Goal: Navigation & Orientation: Find specific page/section

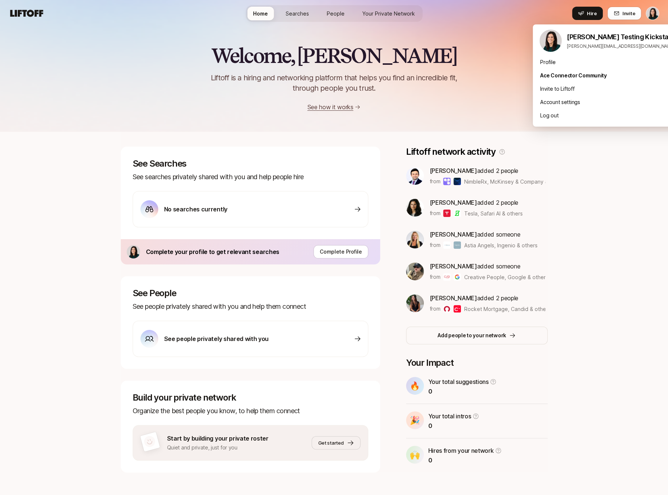
click at [649, 13] on html "Home Searches People Your Private Network Hire Home Searches People Your Privat…" at bounding box center [334, 247] width 668 height 495
click at [626, 64] on div "Profile" at bounding box center [610, 62] width 156 height 13
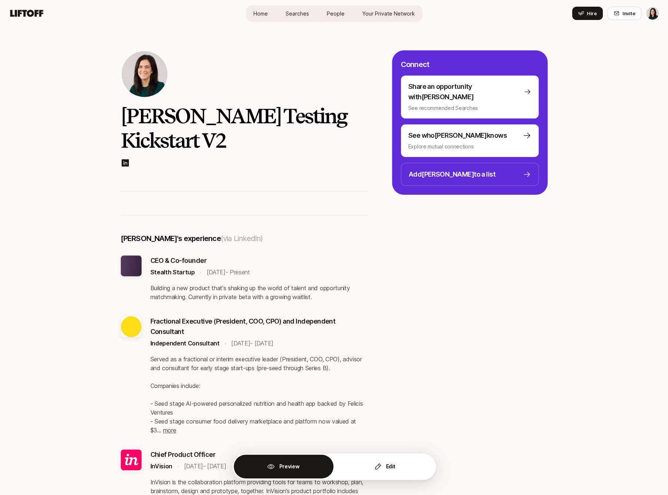
click at [257, 20] on link "Home" at bounding box center [260, 14] width 26 height 14
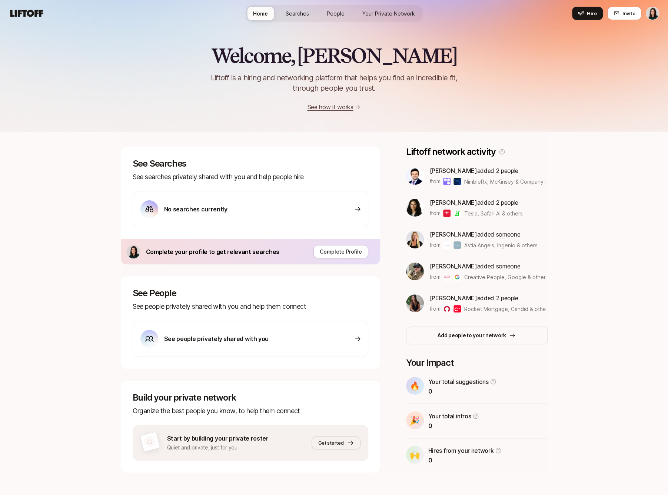
click at [235, 257] on div "Complete your profile to get relevant searches" at bounding box center [203, 251] width 153 height 13
click at [349, 252] on p "Complete Profile" at bounding box center [341, 251] width 42 height 9
click at [305, 14] on span "Searches" at bounding box center [296, 14] width 23 height 8
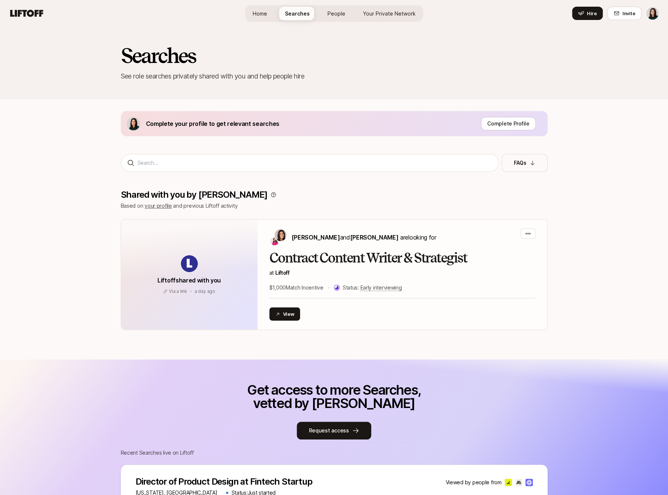
click at [357, 120] on div "Complete your profile to get relevant searches Complete Profile" at bounding box center [334, 123] width 427 height 25
click at [384, 12] on span "Your Private Network" at bounding box center [389, 14] width 53 height 8
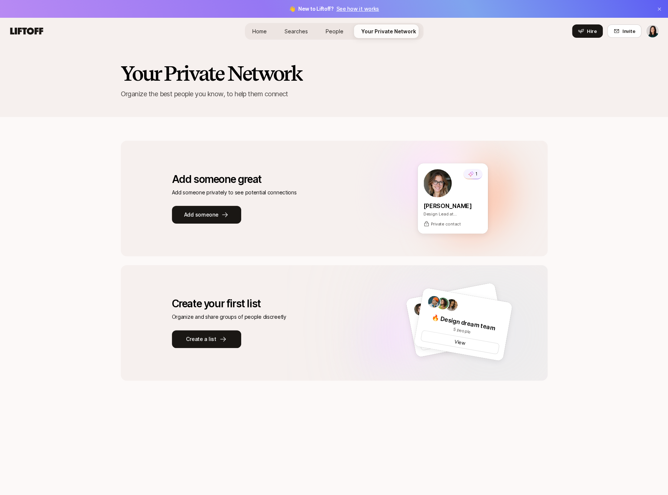
click at [314, 32] on div "Home Searches People Your Private Network Hire" at bounding box center [334, 31] width 178 height 17
click at [325, 32] on link "People" at bounding box center [335, 31] width 30 height 14
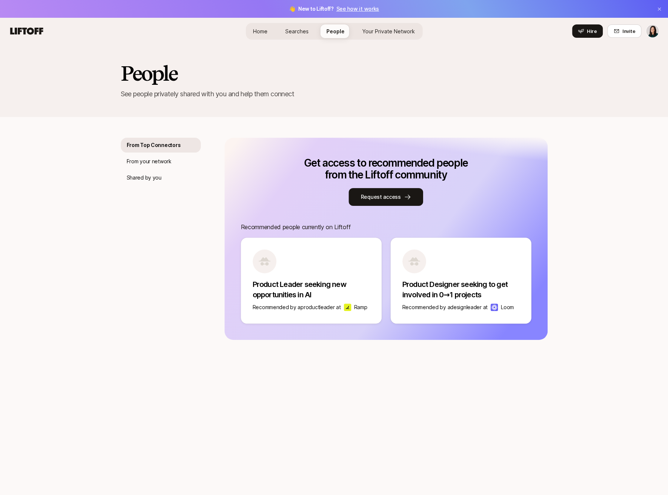
click at [247, 31] on div "Home Searches People Your Private Network Hire" at bounding box center [333, 31] width 177 height 17
click at [263, 33] on span "Home" at bounding box center [260, 31] width 14 height 8
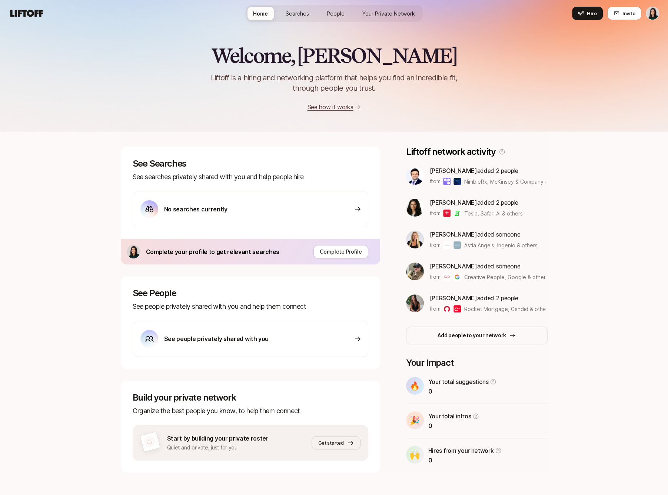
click at [130, 251] on img at bounding box center [133, 251] width 13 height 13
click at [655, 14] on html "Home Searches People Your Private Network Hire Home Searches People Your Privat…" at bounding box center [334, 247] width 668 height 495
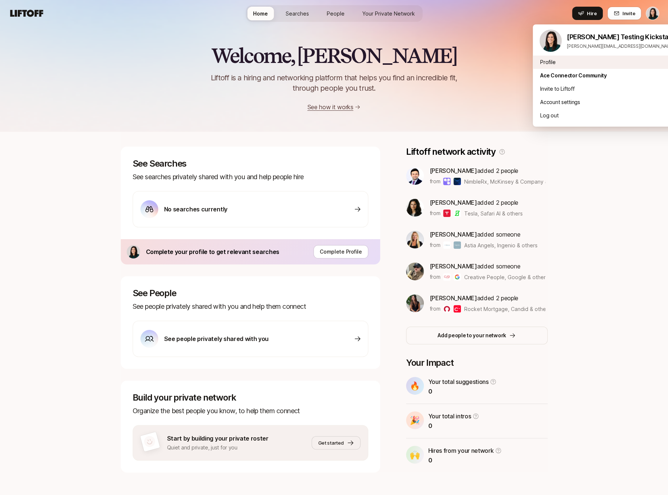
click at [619, 65] on div "Profile" at bounding box center [610, 62] width 156 height 13
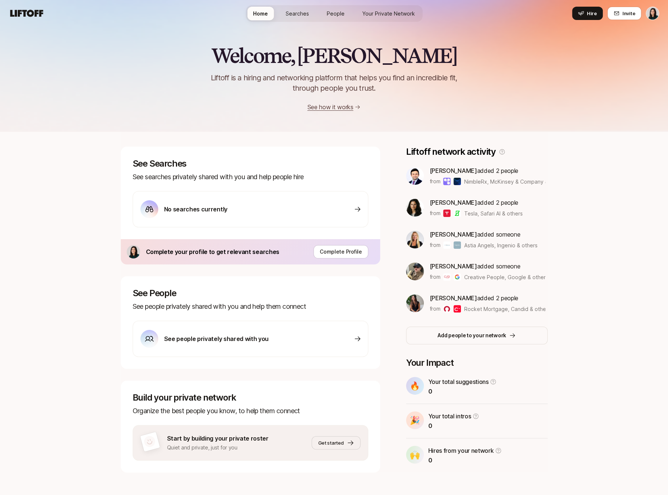
click at [263, 447] on p "Quiet and private, just for you" at bounding box center [217, 447] width 101 height 9
click at [382, 10] on span "Your Private Network" at bounding box center [388, 14] width 53 height 8
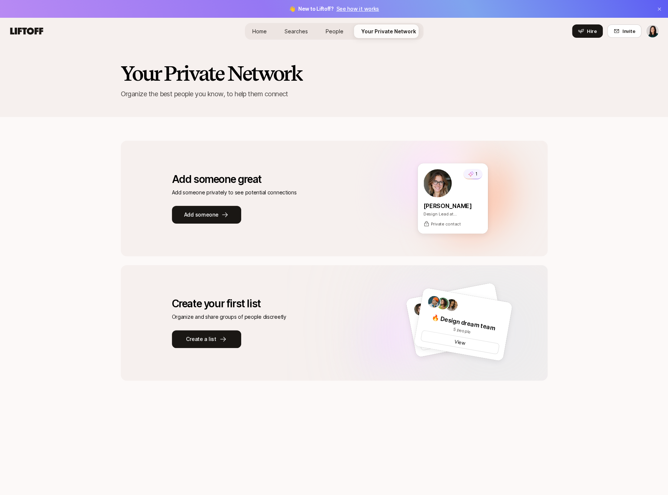
click at [324, 36] on link "People" at bounding box center [335, 31] width 30 height 14
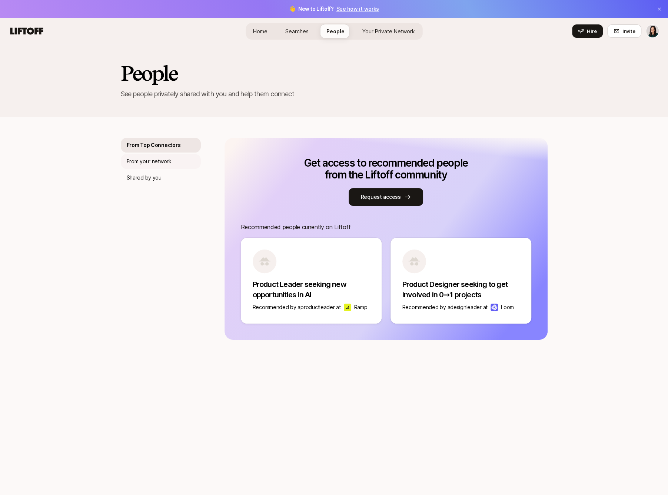
click at [171, 165] on div "From your network" at bounding box center [161, 161] width 80 height 15
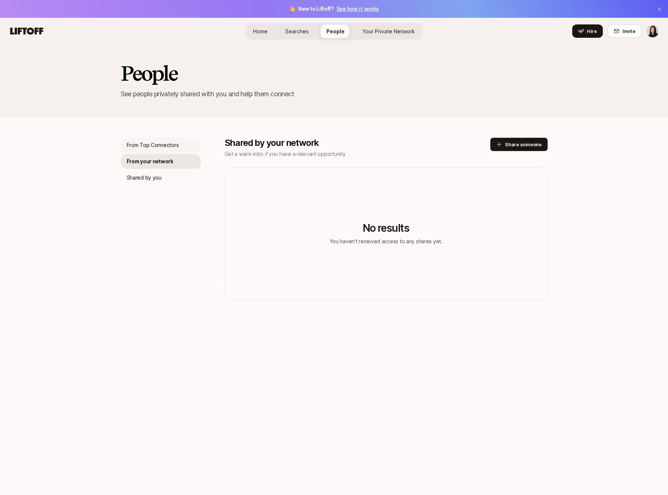
click at [171, 140] on div "From Top Connectors" at bounding box center [161, 145] width 80 height 15
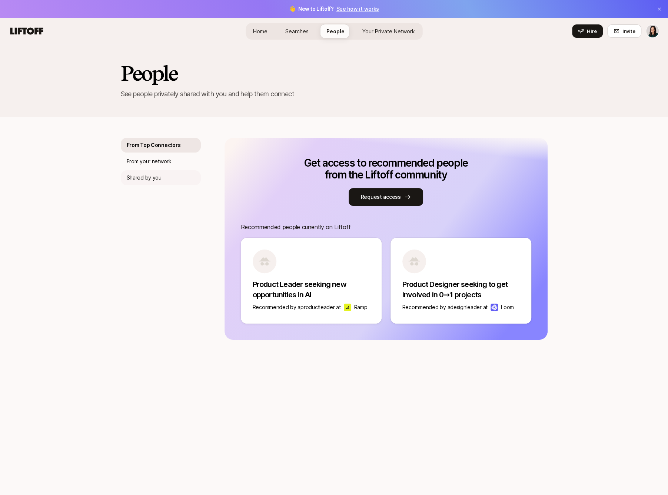
click at [170, 178] on div "Shared by you" at bounding box center [161, 177] width 80 height 15
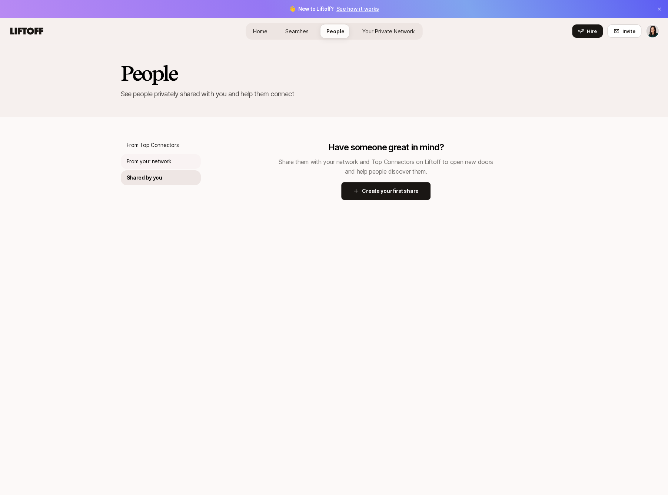
click at [170, 160] on p "From your network" at bounding box center [149, 161] width 45 height 9
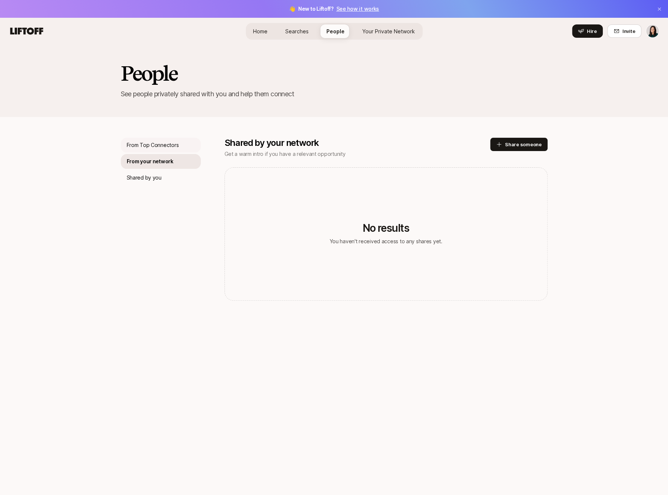
click at [171, 146] on p "From Top Connectors" at bounding box center [153, 145] width 52 height 9
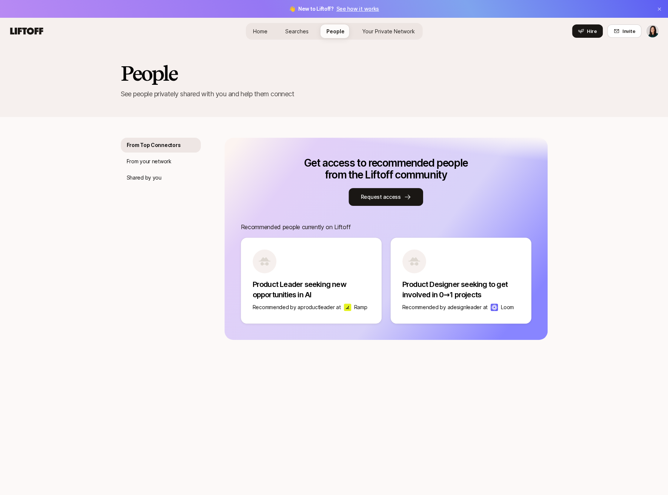
click at [296, 30] on span "Searches" at bounding box center [296, 31] width 23 height 8
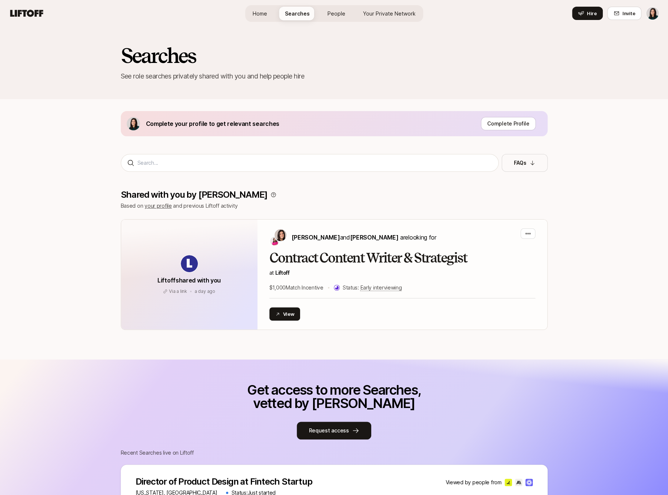
click at [160, 210] on div "Shared with you by [PERSON_NAME] Based on your profile and previous Liftoff act…" at bounding box center [334, 260] width 427 height 140
click at [157, 207] on link "your profile" at bounding box center [157, 206] width 27 height 6
click at [154, 205] on link "your profile" at bounding box center [157, 206] width 27 height 6
click at [160, 207] on link "your profile" at bounding box center [157, 206] width 27 height 6
click at [166, 207] on link "your profile" at bounding box center [157, 206] width 27 height 6
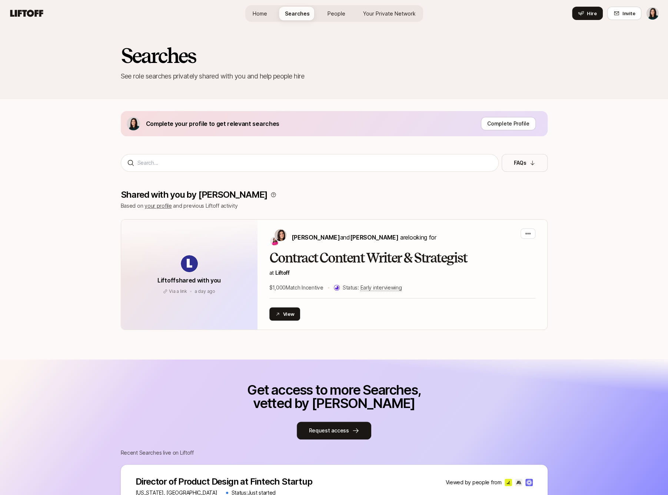
click at [180, 205] on p "Based on your profile and previous Liftoff activity" at bounding box center [334, 205] width 427 height 9
click at [270, 193] on icon at bounding box center [273, 195] width 6 height 6
click at [270, 195] on icon at bounding box center [273, 195] width 6 height 6
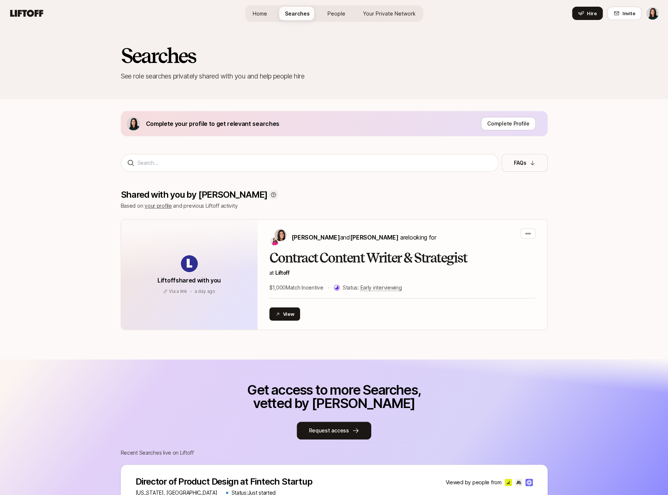
click at [270, 194] on icon at bounding box center [273, 195] width 6 height 6
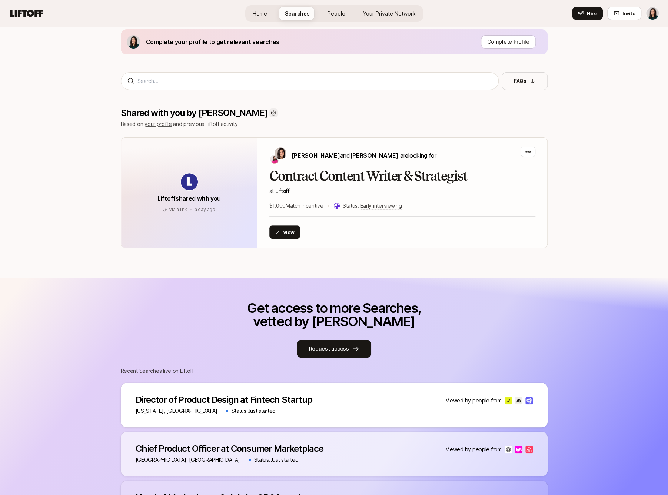
click at [269, 109] on div at bounding box center [273, 112] width 9 height 9
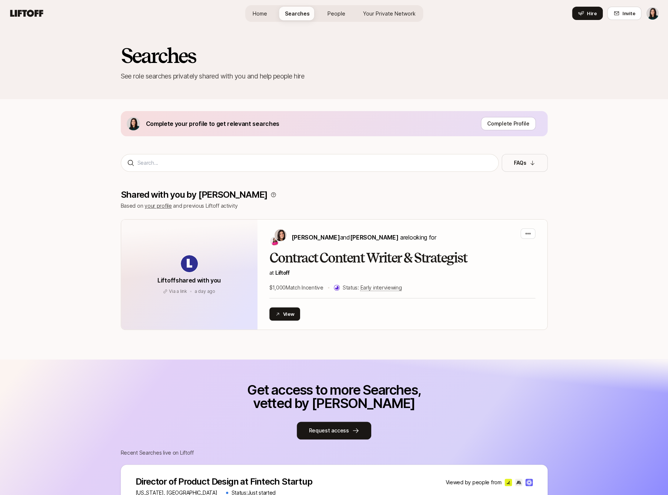
click at [338, 17] on link "People" at bounding box center [336, 14] width 30 height 14
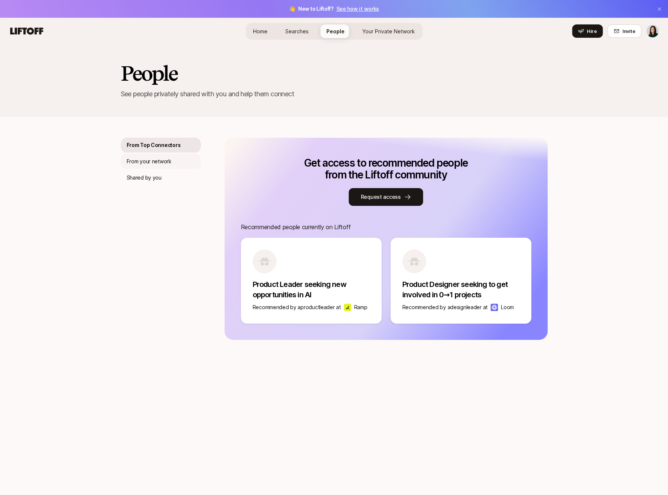
click at [183, 160] on div "From your network" at bounding box center [161, 161] width 80 height 15
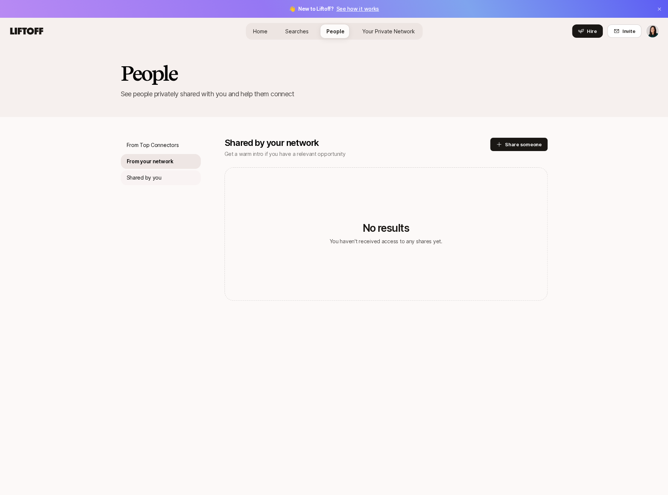
click at [179, 181] on div "Shared by you" at bounding box center [161, 177] width 80 height 15
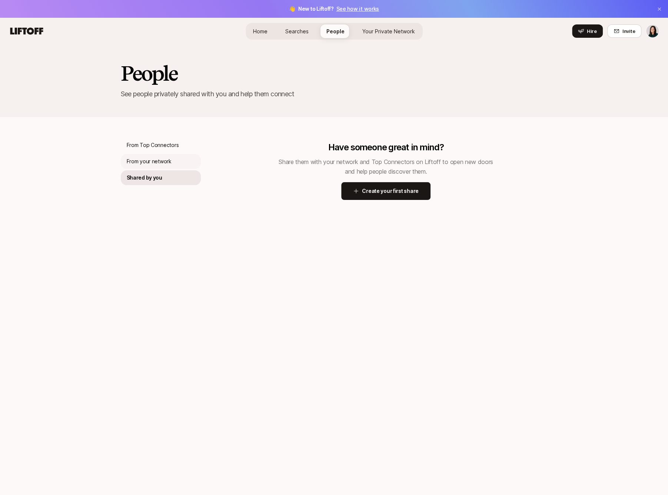
click at [175, 167] on div "From your network" at bounding box center [161, 161] width 80 height 15
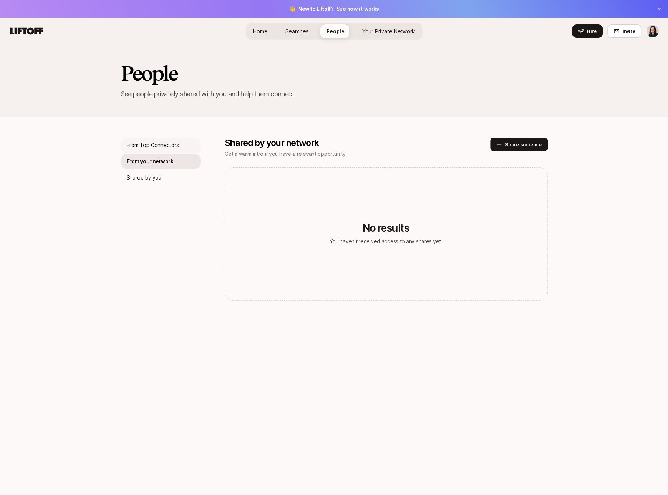
click at [172, 152] on div "From Top Connectors" at bounding box center [161, 145] width 80 height 15
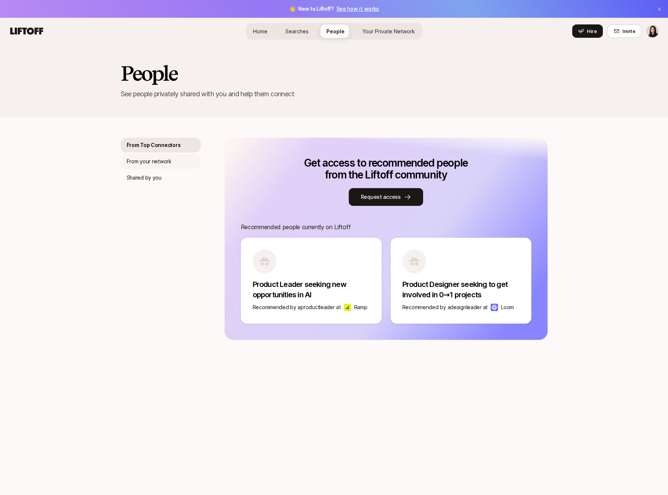
click at [173, 165] on div "From your network" at bounding box center [161, 161] width 80 height 15
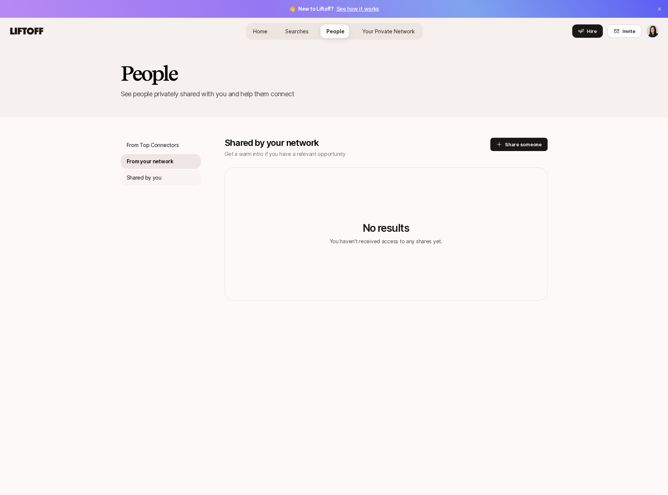
click at [173, 182] on div "Shared by you" at bounding box center [161, 177] width 80 height 15
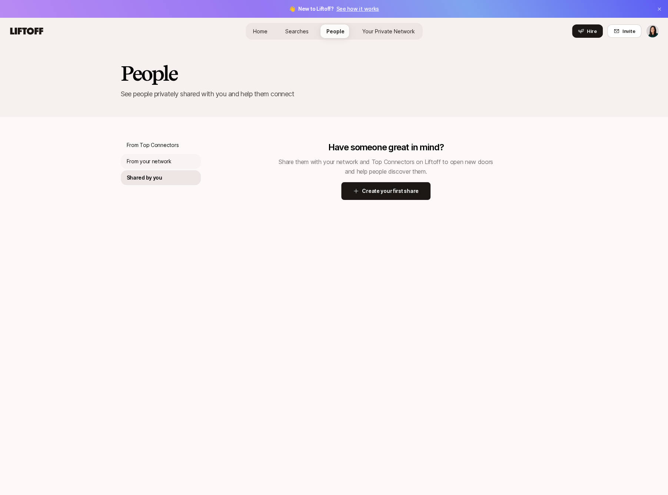
click at [170, 166] on div "From your network" at bounding box center [161, 161] width 80 height 15
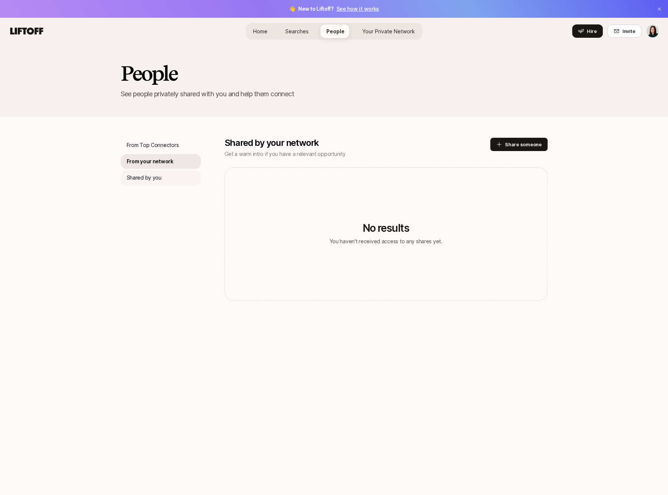
click at [167, 178] on div "Shared by you" at bounding box center [161, 177] width 80 height 15
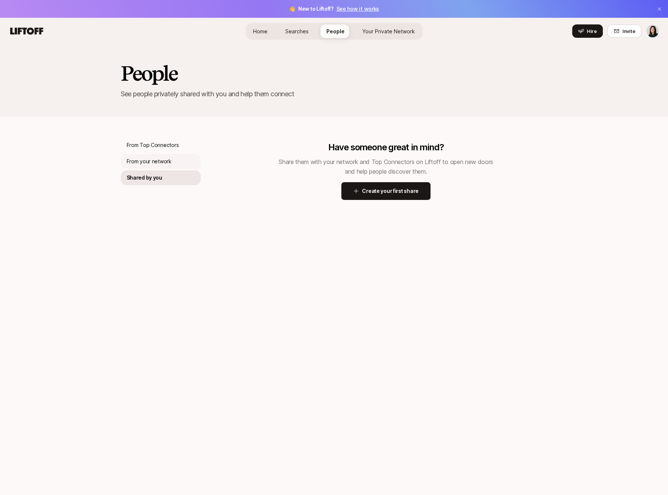
click at [169, 161] on p "From your network" at bounding box center [149, 161] width 45 height 9
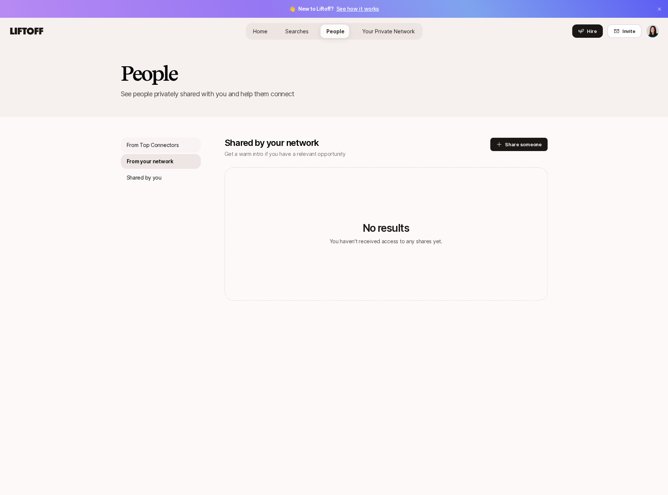
click at [169, 151] on div "From Top Connectors" at bounding box center [161, 145] width 80 height 15
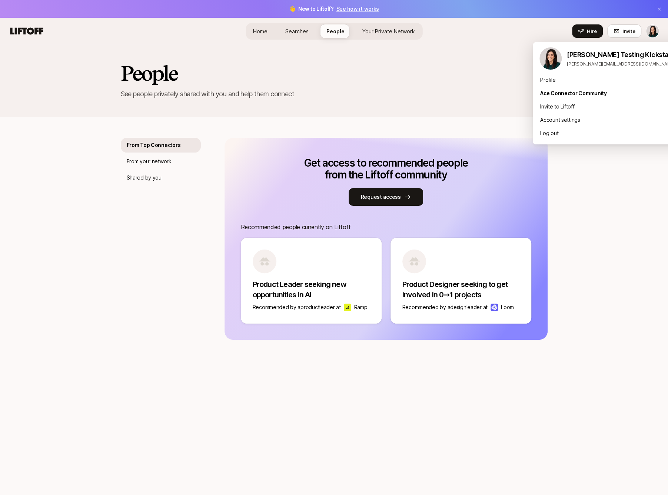
click at [654, 33] on html "👋 New to Liftoff? See how it works Home Searches People Your Private Network Hi…" at bounding box center [334, 247] width 668 height 495
click at [617, 110] on div "Invite to Liftoff" at bounding box center [610, 106] width 156 height 13
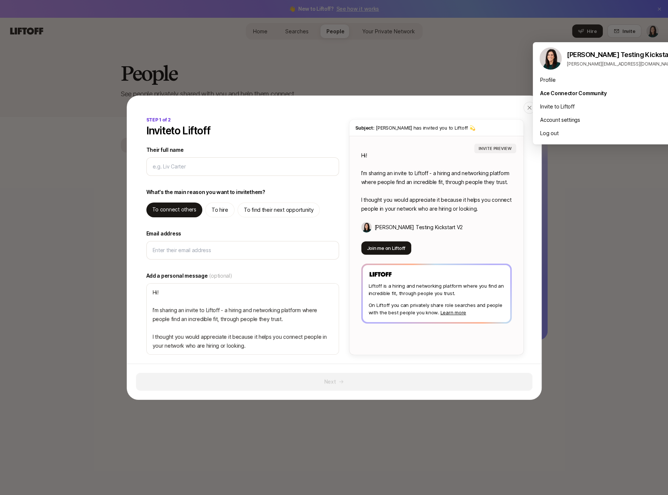
type textarea "x"
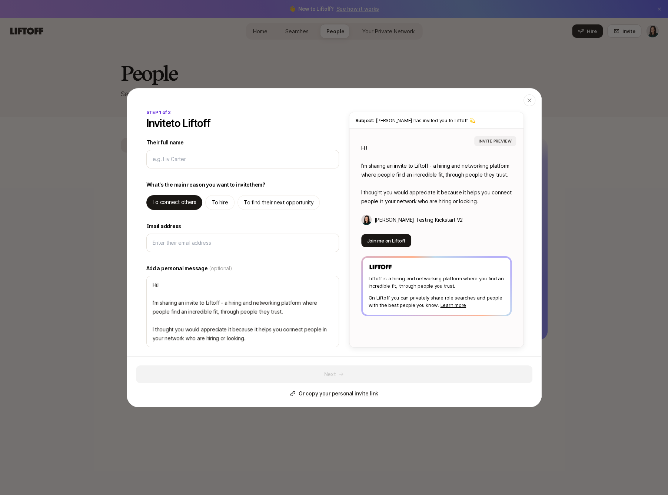
click at [533, 106] on header "Close" at bounding box center [334, 98] width 414 height 21
click at [532, 105] on div "button" at bounding box center [529, 100] width 12 height 12
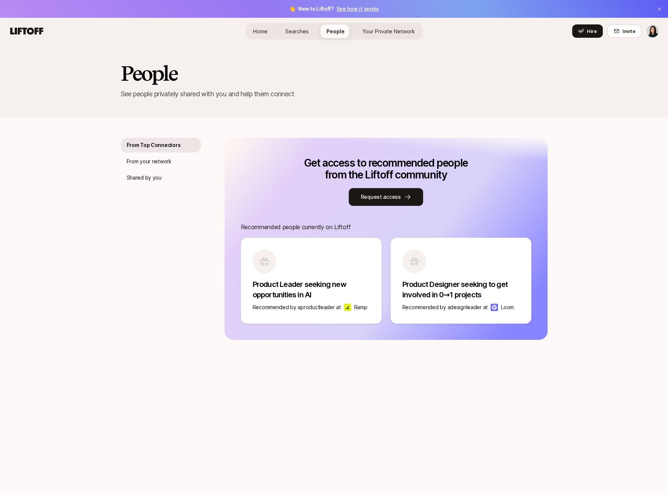
click at [305, 34] on span "Searches" at bounding box center [296, 31] width 23 height 8
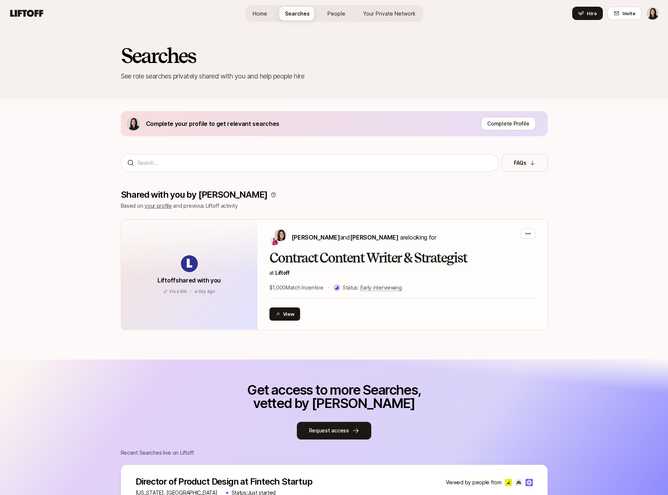
click at [165, 205] on link "your profile" at bounding box center [157, 206] width 27 height 6
click at [264, 14] on span "Home" at bounding box center [260, 14] width 14 height 8
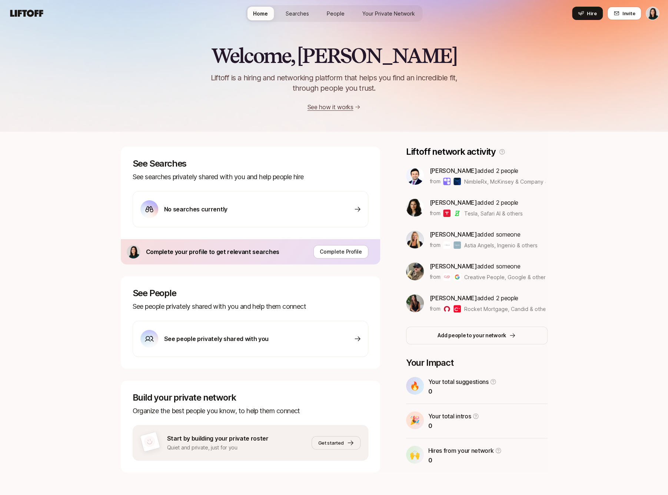
scroll to position [6, 0]
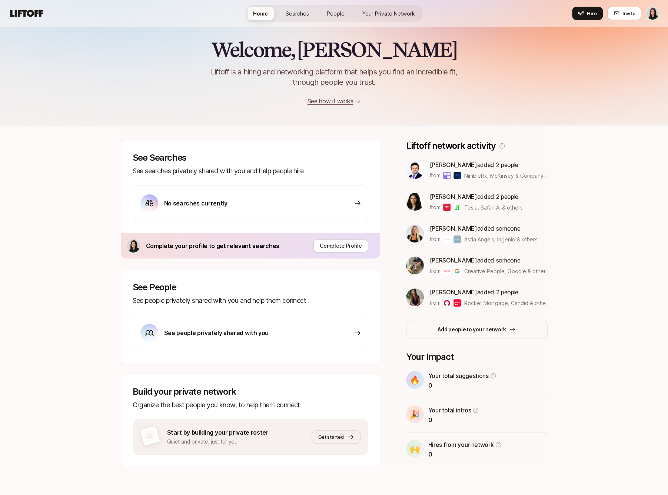
click at [332, 3] on div "Home Searches People Your Private Network Hire" at bounding box center [333, 13] width 177 height 27
click at [332, 18] on link "People" at bounding box center [336, 14] width 30 height 14
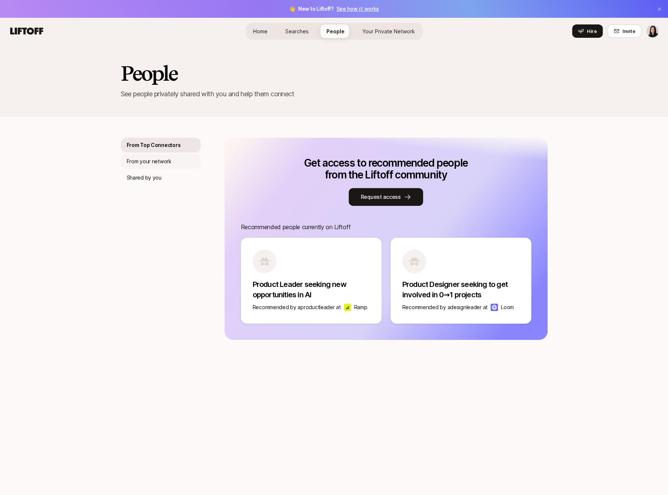
click at [146, 160] on p "From your network" at bounding box center [149, 161] width 45 height 9
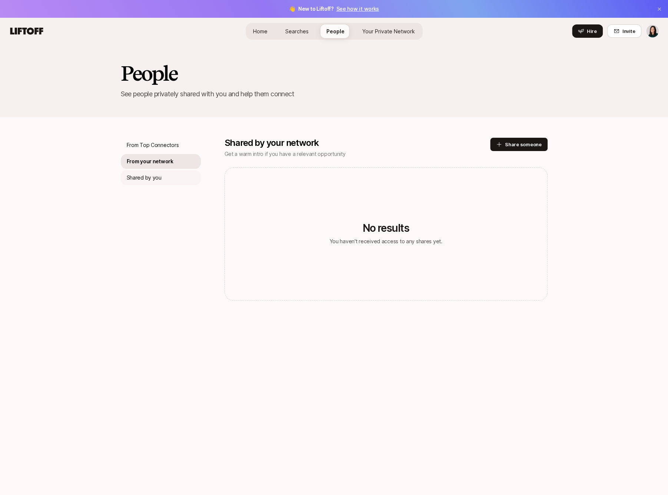
click at [144, 179] on p "Shared by you" at bounding box center [144, 177] width 35 height 9
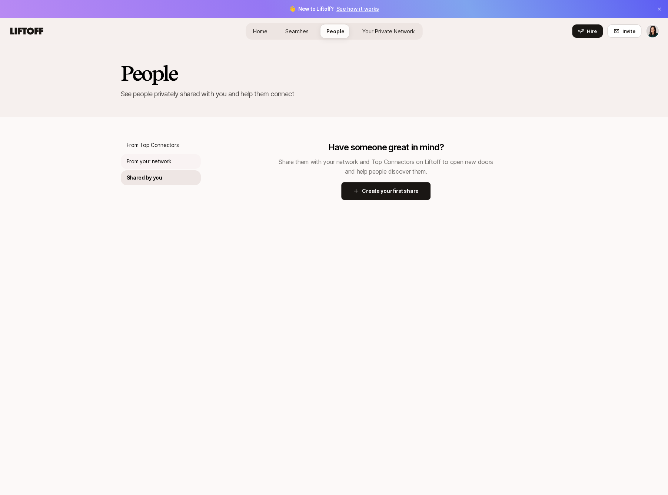
click at [146, 161] on p "From your network" at bounding box center [149, 161] width 45 height 9
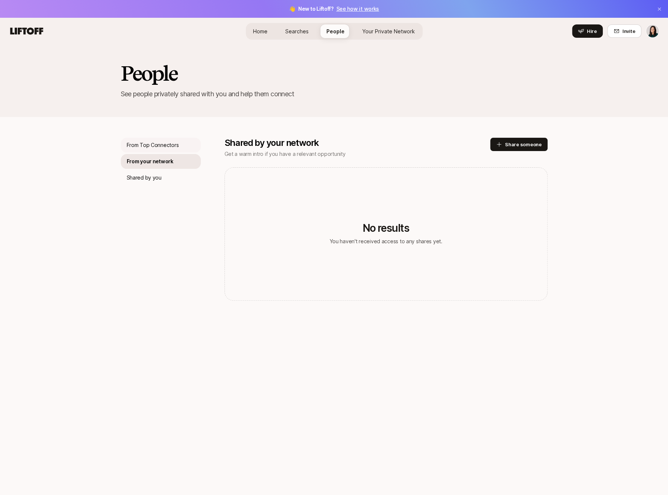
click at [177, 150] on div "From Top Connectors" at bounding box center [161, 145] width 80 height 15
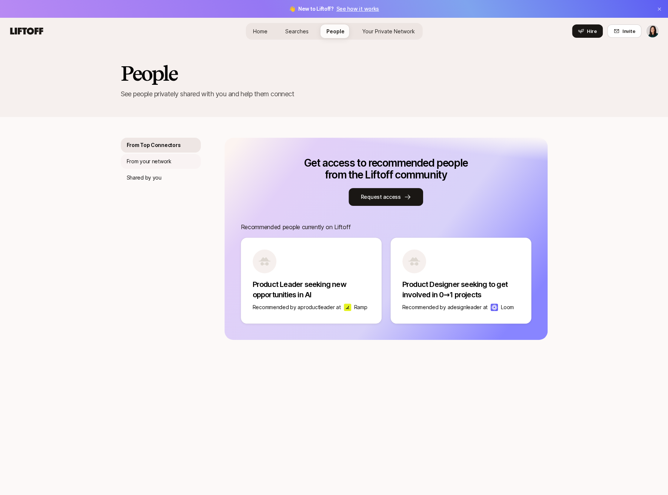
click at [177, 157] on div "From your network" at bounding box center [161, 161] width 80 height 15
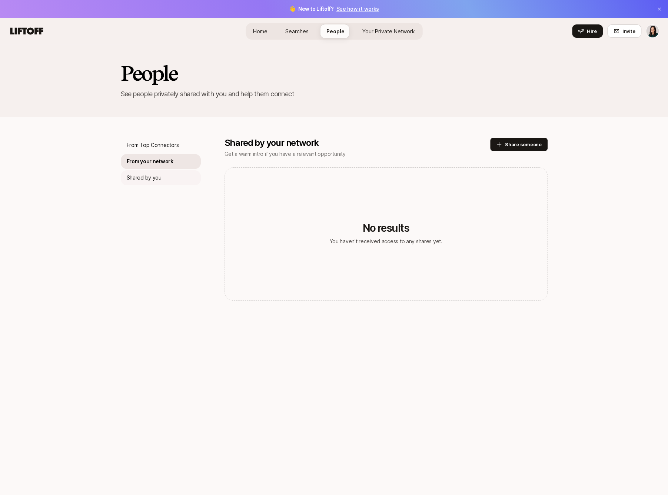
click at [175, 171] on div "Shared by you" at bounding box center [161, 177] width 80 height 15
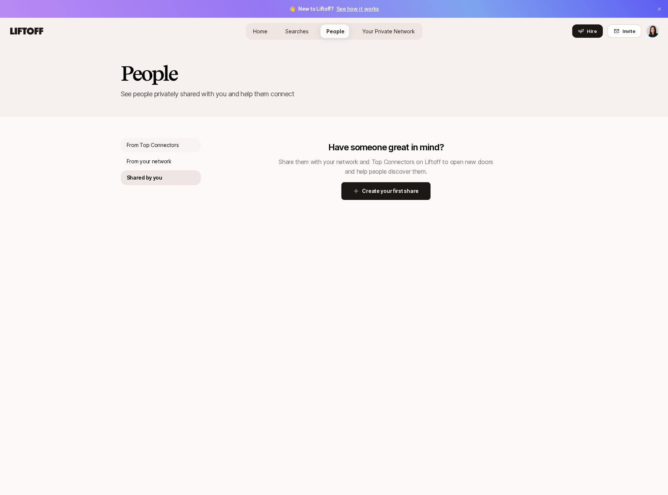
click at [177, 147] on p "From Top Connectors" at bounding box center [153, 145] width 52 height 9
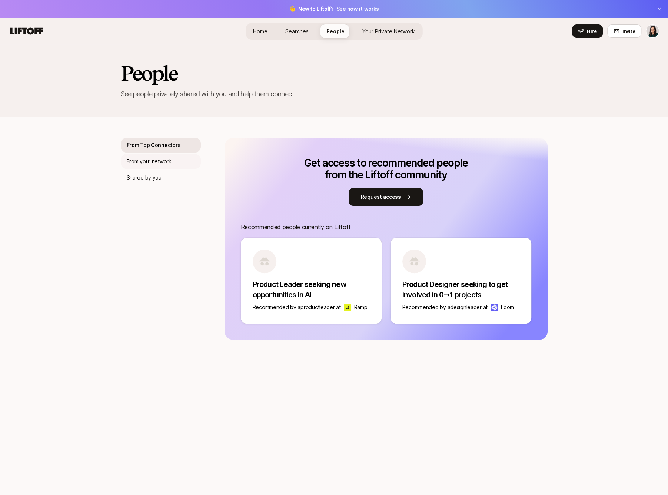
click at [177, 154] on div "From your network" at bounding box center [161, 161] width 80 height 15
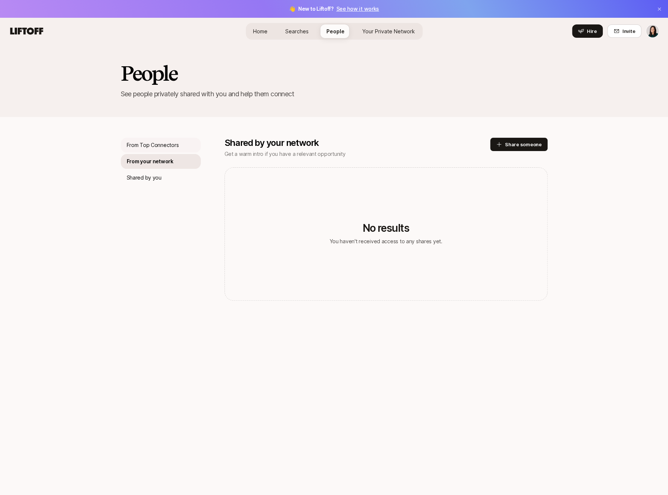
click at [167, 142] on p "From Top Connectors" at bounding box center [153, 145] width 52 height 9
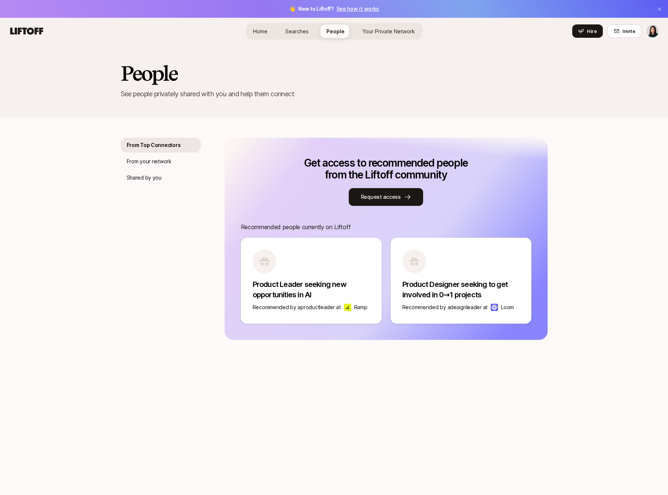
click at [165, 169] on div "From Top Connectors From your network Shared by you" at bounding box center [161, 239] width 80 height 202
click at [163, 165] on p "From your network" at bounding box center [149, 161] width 45 height 9
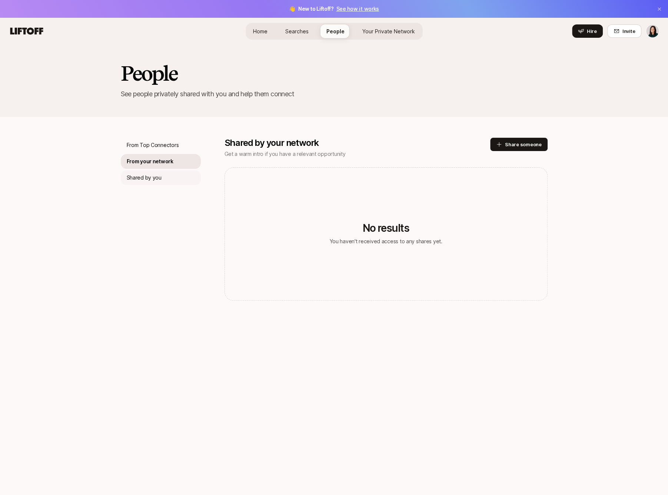
click at [170, 183] on div "Shared by you" at bounding box center [161, 177] width 80 height 15
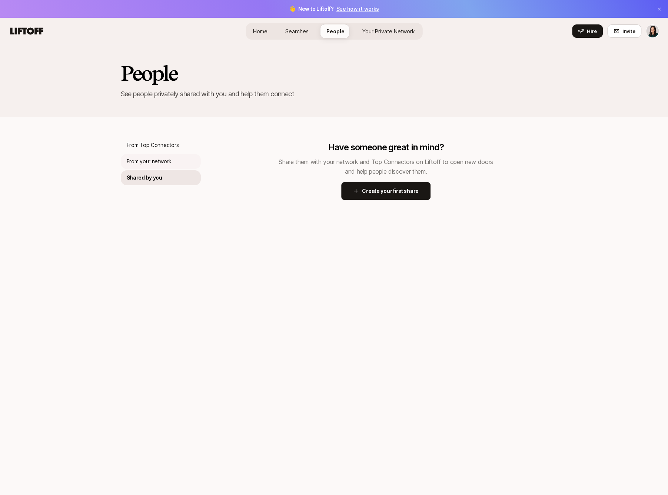
click at [173, 160] on div "From your network" at bounding box center [161, 161] width 80 height 15
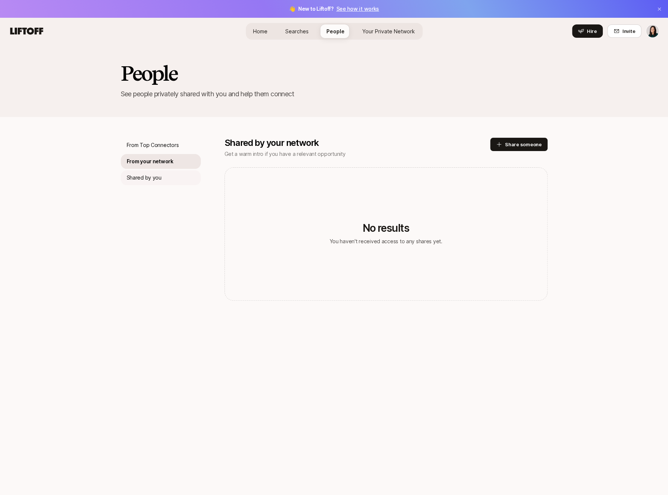
click at [184, 173] on div "Shared by you" at bounding box center [161, 177] width 80 height 15
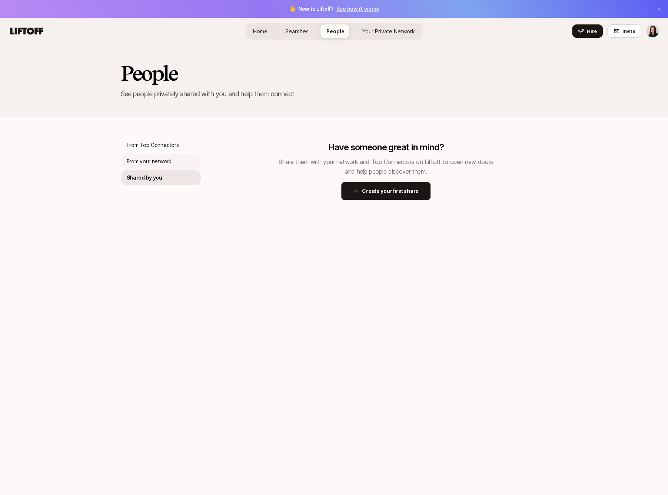
click at [168, 164] on p "From your network" at bounding box center [149, 161] width 45 height 9
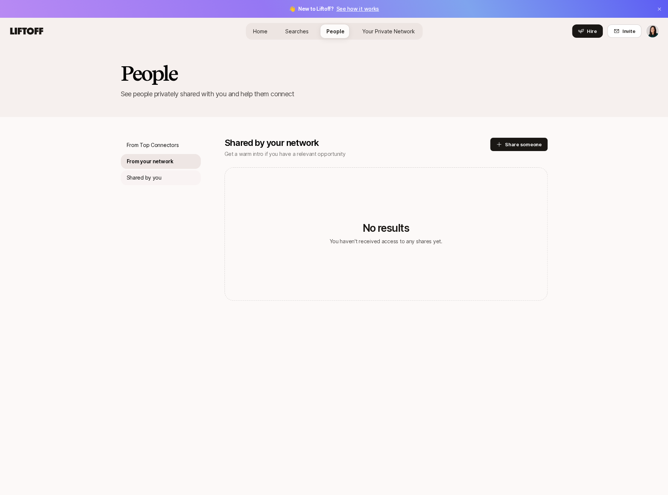
click at [164, 183] on div "Shared by you" at bounding box center [161, 177] width 80 height 15
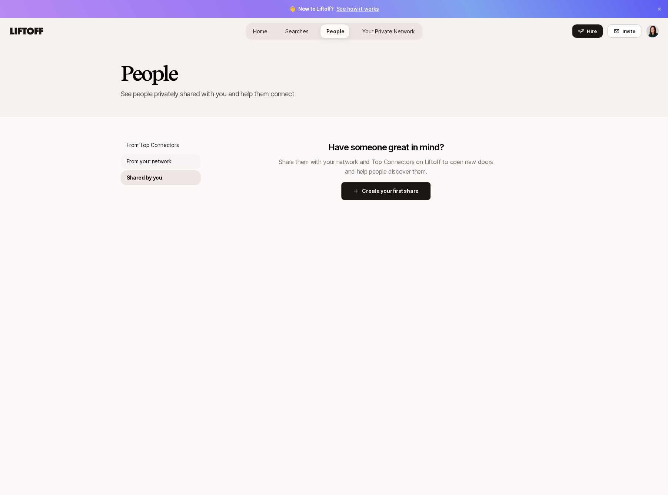
click at [177, 163] on div "From your network" at bounding box center [161, 161] width 80 height 15
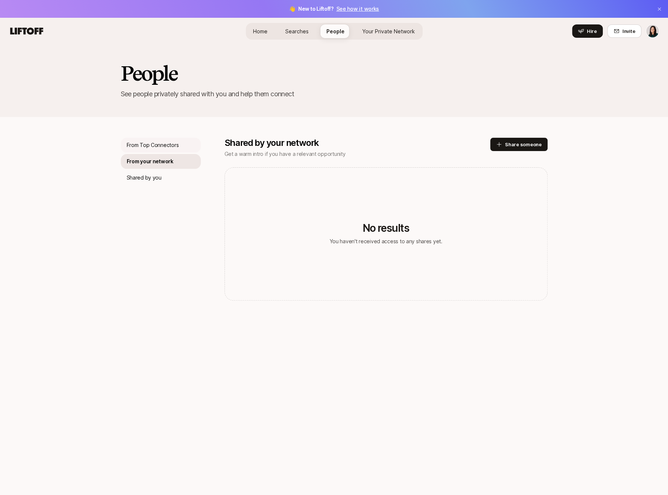
click at [177, 147] on p "From Top Connectors" at bounding box center [153, 145] width 52 height 9
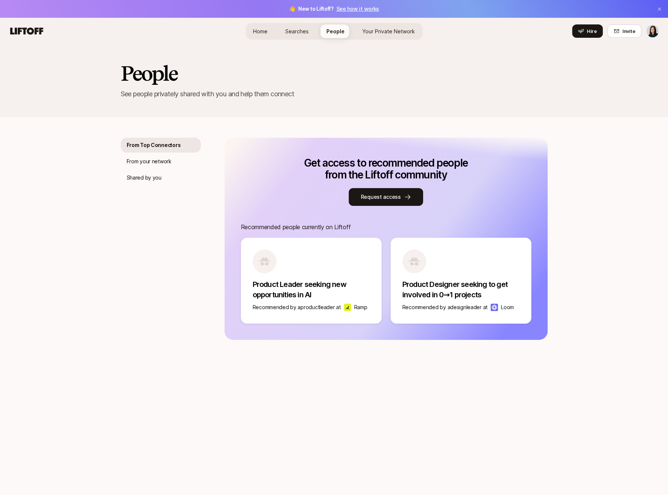
click at [332, 287] on p "Product Leader seeking new opportunities in AI" at bounding box center [311, 289] width 117 height 21
drag, startPoint x: 238, startPoint y: 227, endPoint x: 325, endPoint y: 333, distance: 137.5
click at [325, 333] on div "Get access to recommended people from the Liftoff community Request access Reco…" at bounding box center [385, 239] width 323 height 202
click at [322, 302] on div "Product Leader seeking new opportunities in AI Recommended by a product leader …" at bounding box center [311, 281] width 141 height 86
click at [312, 279] on p "Product Leader seeking new opportunities in AI" at bounding box center [311, 289] width 117 height 21
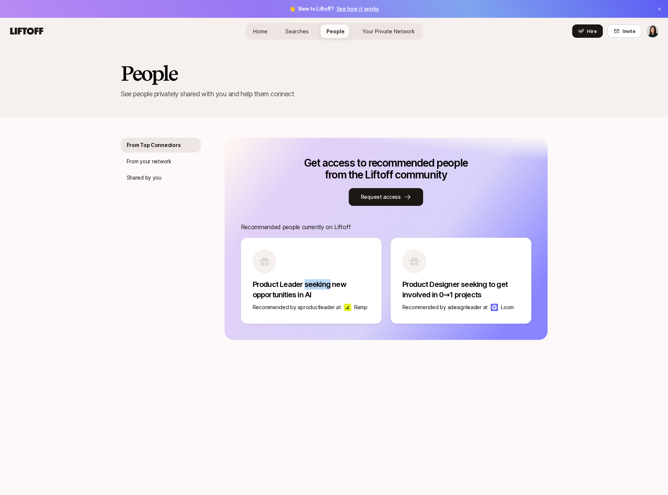
click at [312, 279] on p "Product Leader seeking new opportunities in AI" at bounding box center [311, 289] width 117 height 21
click at [409, 282] on p "Product Designer seeking to get involved in 0→1 projects" at bounding box center [460, 289] width 117 height 21
click at [426, 277] on div "Product Designer seeking to get involved in 0→1 projects Recommended by a desig…" at bounding box center [460, 281] width 141 height 86
click at [351, 276] on div "Product Leader seeking new opportunities in AI Recommended by a product leader …" at bounding box center [311, 281] width 141 height 86
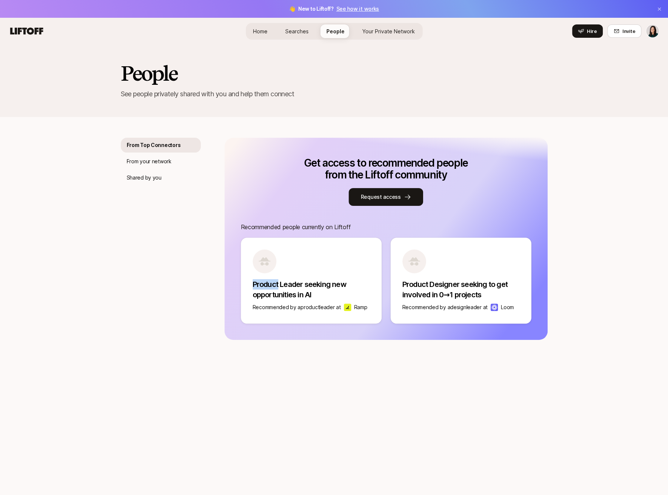
click at [351, 276] on div "Product Leader seeking new opportunities in AI Recommended by a product leader …" at bounding box center [311, 281] width 141 height 86
click at [409, 291] on p "Product Designer seeking to get involved in 0→1 projects" at bounding box center [460, 289] width 117 height 21
click at [350, 282] on p "Product Leader seeking new opportunities in AI" at bounding box center [311, 289] width 117 height 21
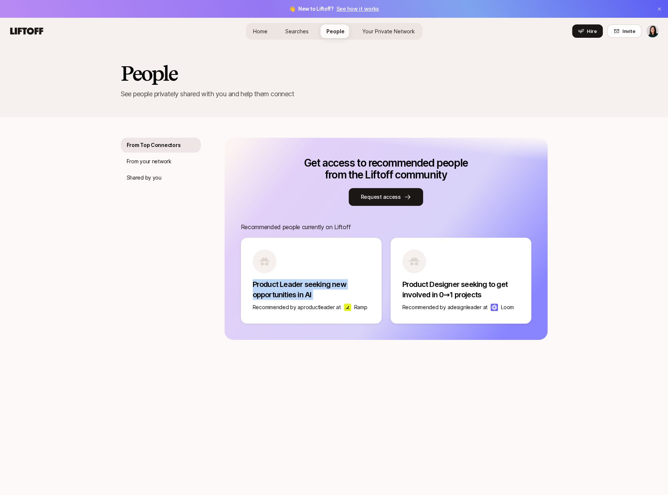
click at [350, 282] on p "Product Leader seeking new opportunities in AI" at bounding box center [311, 289] width 117 height 21
click at [321, 284] on p "Product Leader seeking new opportunities in AI" at bounding box center [311, 289] width 117 height 21
click at [307, 286] on p "Product Leader seeking new opportunities in AI" at bounding box center [311, 289] width 117 height 21
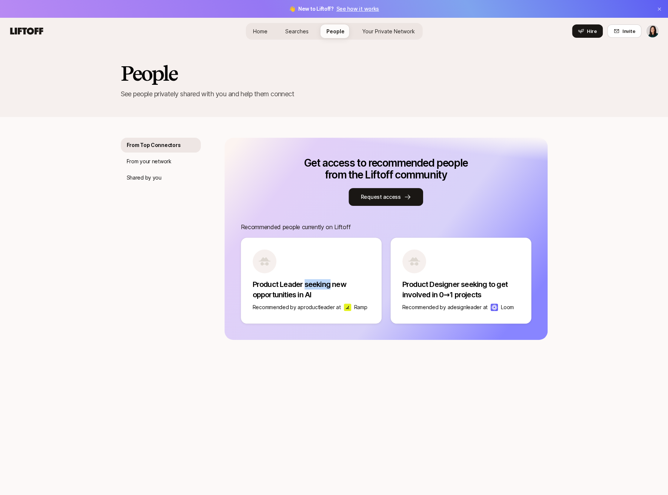
click at [307, 286] on p "Product Leader seeking new opportunities in AI" at bounding box center [311, 289] width 117 height 21
drag, startPoint x: 261, startPoint y: 228, endPoint x: 346, endPoint y: 228, distance: 84.8
click at [346, 228] on p "Recommended people currently on Liftoff" at bounding box center [386, 227] width 290 height 10
click at [342, 282] on p "Product Leader seeking new opportunities in AI" at bounding box center [311, 289] width 117 height 21
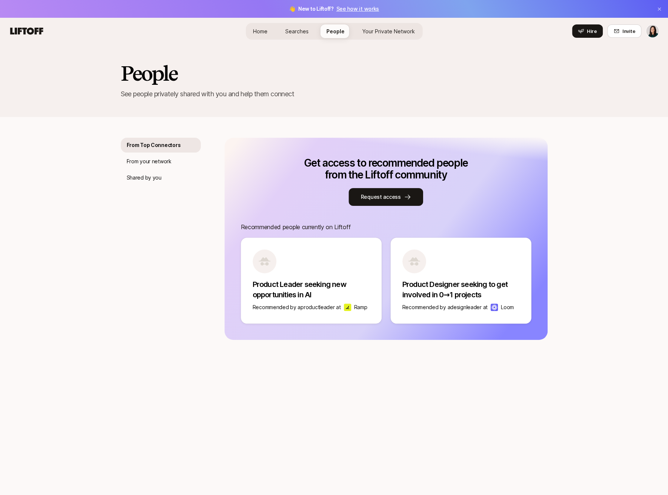
click at [454, 294] on p "Product Designer seeking to get involved in 0→1 projects" at bounding box center [460, 289] width 117 height 21
click at [301, 35] on link "Searches" at bounding box center [296, 31] width 35 height 14
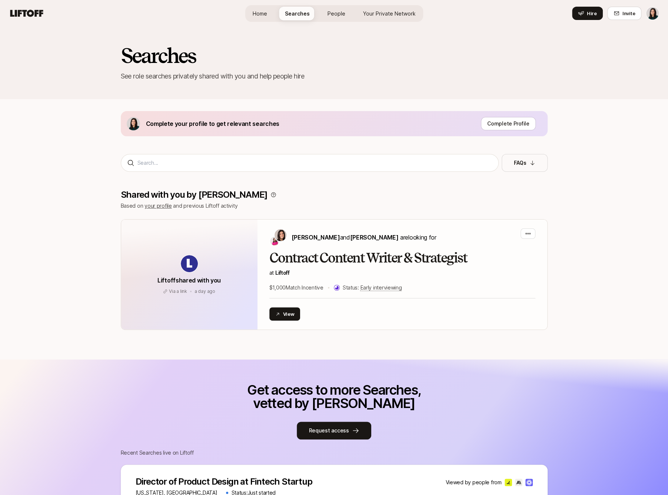
click at [327, 13] on link "People" at bounding box center [336, 14] width 30 height 14
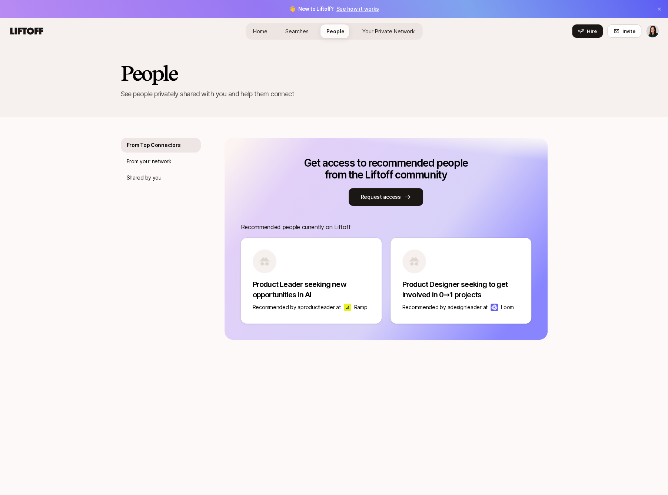
click at [344, 291] on p "Product Leader seeking new opportunities in AI" at bounding box center [311, 289] width 117 height 21
click at [423, 278] on div "Product Designer seeking to get involved in 0→1 projects Recommended by a desig…" at bounding box center [460, 281] width 141 height 86
click at [316, 290] on p "Product Leader seeking new opportunities in AI" at bounding box center [311, 289] width 117 height 21
click at [183, 164] on div "From your network" at bounding box center [161, 161] width 80 height 15
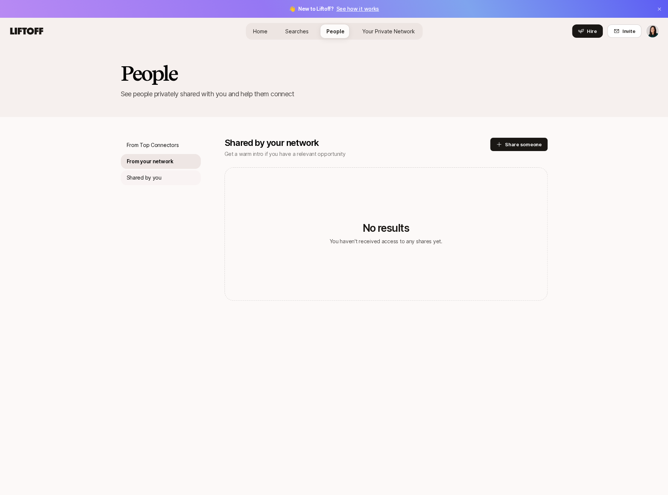
click at [181, 175] on div "Shared by you" at bounding box center [161, 177] width 80 height 15
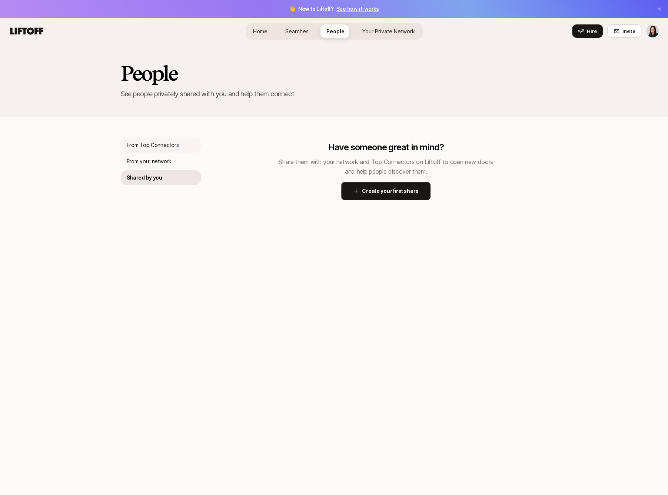
click at [181, 150] on div "From Top Connectors" at bounding box center [161, 145] width 80 height 15
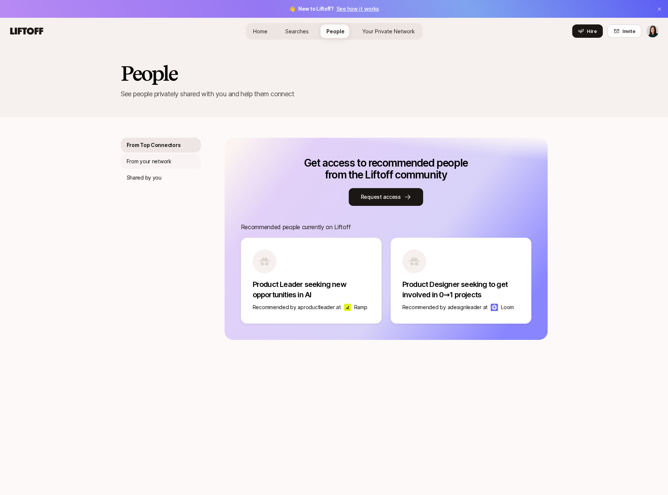
click at [156, 165] on p "From your network" at bounding box center [149, 161] width 45 height 9
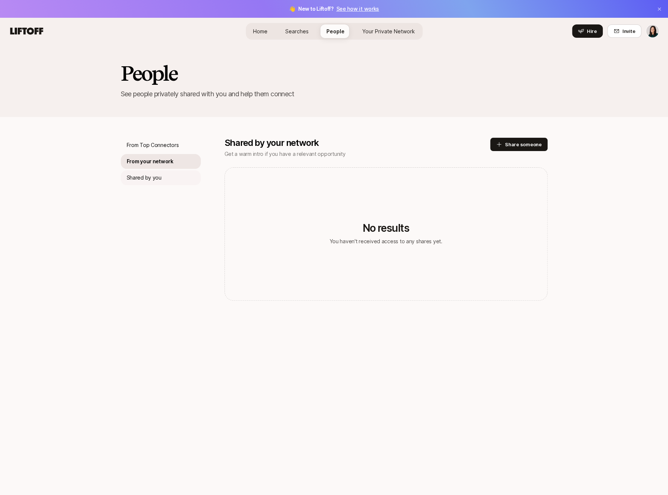
click at [156, 183] on div "Shared by you" at bounding box center [161, 177] width 80 height 15
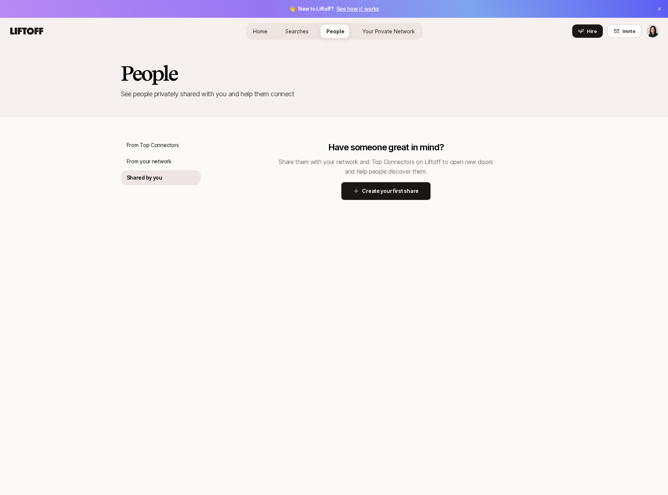
click at [301, 31] on span "Searches" at bounding box center [296, 31] width 23 height 8
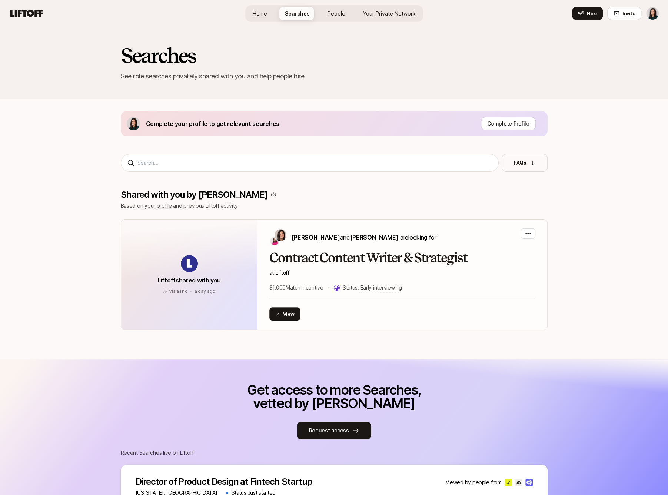
click at [326, 10] on link "People" at bounding box center [336, 14] width 30 height 14
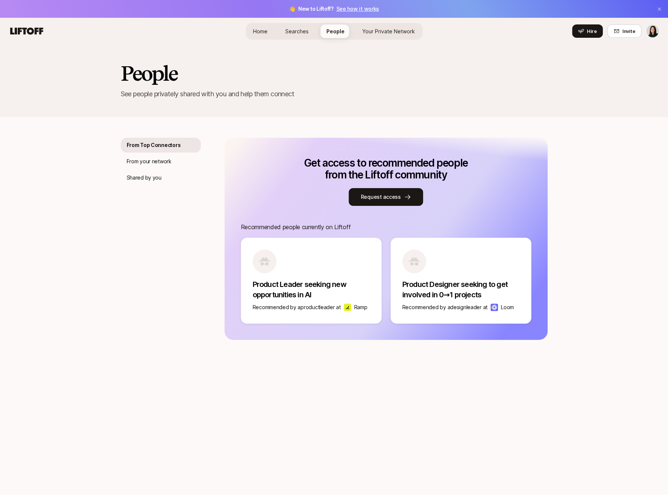
click at [241, 227] on p "Recommended people currently on Liftoff" at bounding box center [386, 227] width 290 height 10
drag, startPoint x: 255, startPoint y: 227, endPoint x: 342, endPoint y: 238, distance: 87.7
click at [342, 238] on div "Get access to recommended people from the Liftoff community Request access Reco…" at bounding box center [386, 240] width 290 height 167
click at [422, 312] on div "Product Designer seeking to get involved in 0→1 projects Recommended by a desig…" at bounding box center [460, 281] width 141 height 86
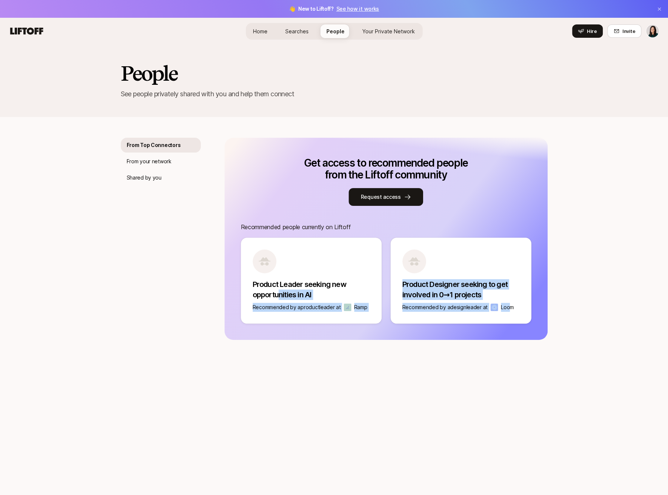
drag, startPoint x: 480, startPoint y: 308, endPoint x: 279, endPoint y: 292, distance: 201.3
click at [279, 292] on div "Product Leader seeking new opportunities in AI Recommended by a product leader …" at bounding box center [386, 281] width 290 height 86
click at [279, 292] on p "Product Leader seeking new opportunities in AI" at bounding box center [311, 289] width 117 height 21
drag, startPoint x: 521, startPoint y: 307, endPoint x: 412, endPoint y: 305, distance: 108.9
click at [412, 305] on div "Product Designer seeking to get involved in 0→1 projects Recommended by a desig…" at bounding box center [460, 281] width 141 height 86
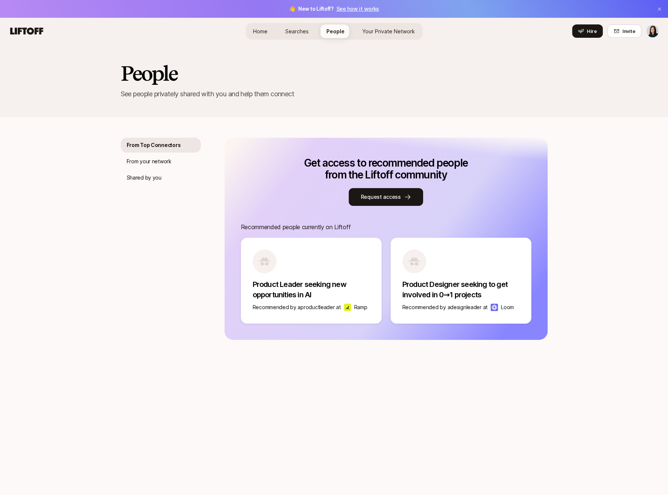
click at [364, 369] on div "People See people privately shared with you and help them connect From Top Conn…" at bounding box center [334, 269] width 668 height 451
click at [296, 36] on link "Searches" at bounding box center [296, 31] width 35 height 14
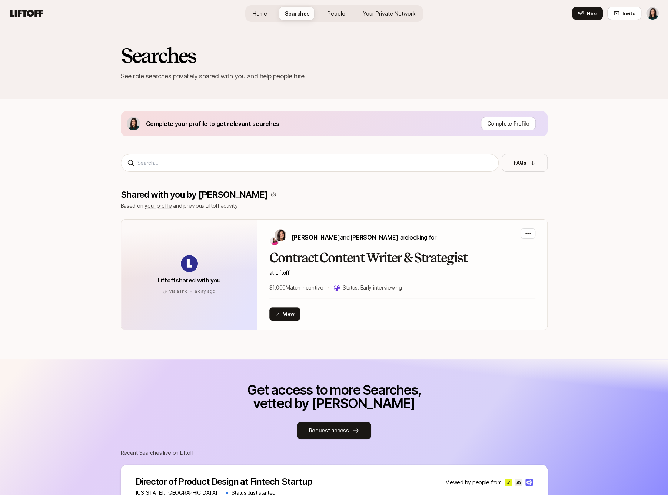
click at [332, 20] on link "People" at bounding box center [336, 14] width 30 height 14
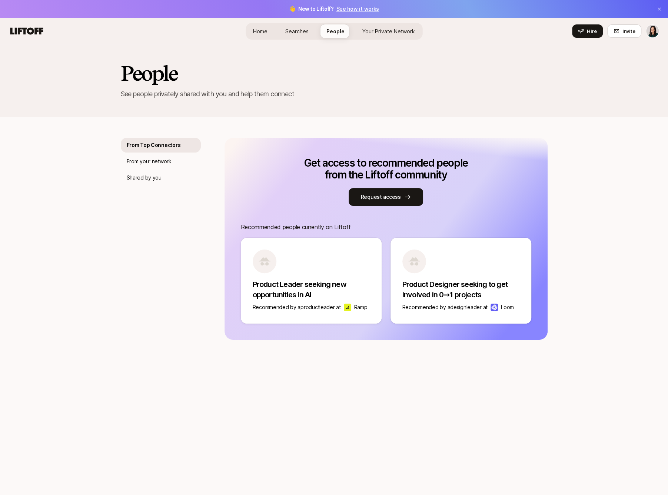
click at [376, 21] on div "Home Searches People Your Private Network Hire" at bounding box center [333, 31] width 177 height 27
click at [375, 37] on link "Your Private Network" at bounding box center [388, 31] width 64 height 14
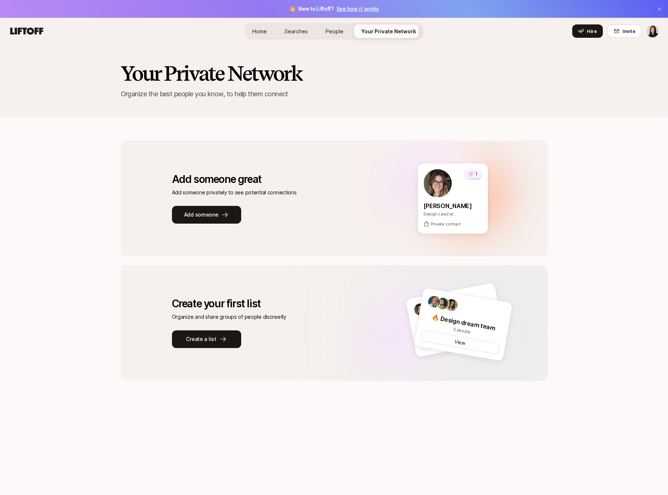
click at [260, 34] on span "Home" at bounding box center [259, 31] width 14 height 8
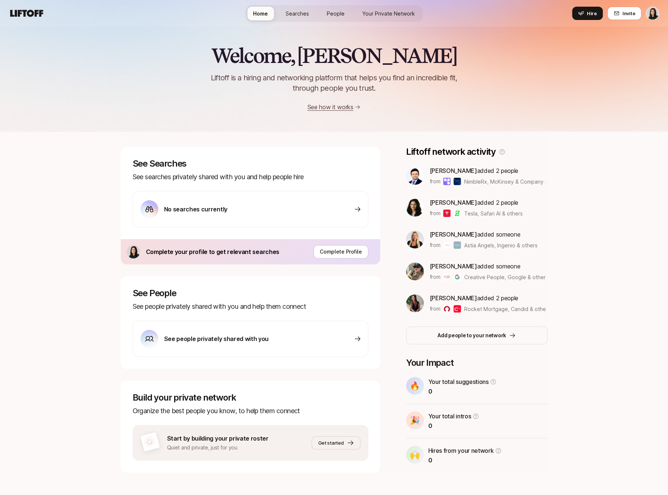
scroll to position [4, 0]
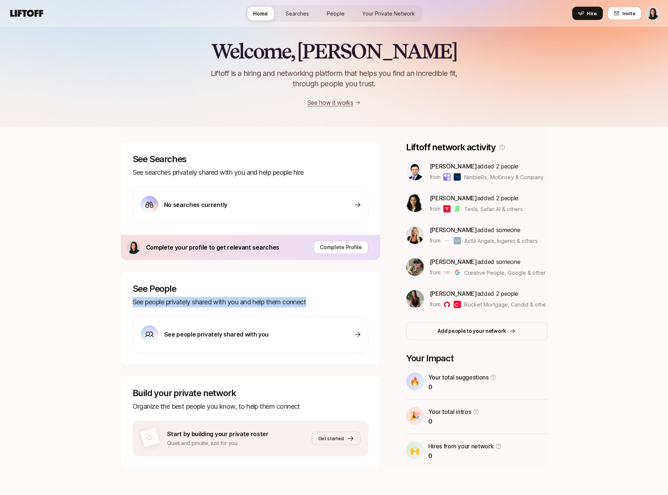
drag, startPoint x: 185, startPoint y: 306, endPoint x: 332, endPoint y: 296, distance: 147.7
click at [332, 296] on div "See People See people privately shared with you and help them connect" at bounding box center [250, 296] width 235 height 24
click at [282, 338] on div "See people privately shared with you" at bounding box center [250, 334] width 235 height 36
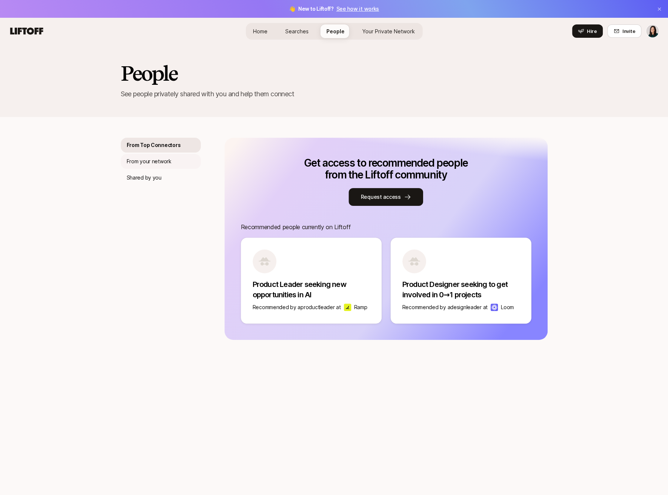
click at [162, 163] on p "From your network" at bounding box center [149, 161] width 45 height 9
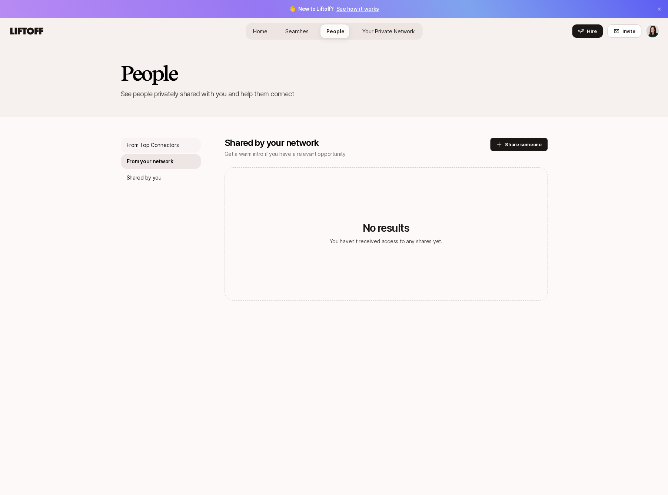
click at [171, 146] on p "From Top Connectors" at bounding box center [153, 145] width 52 height 9
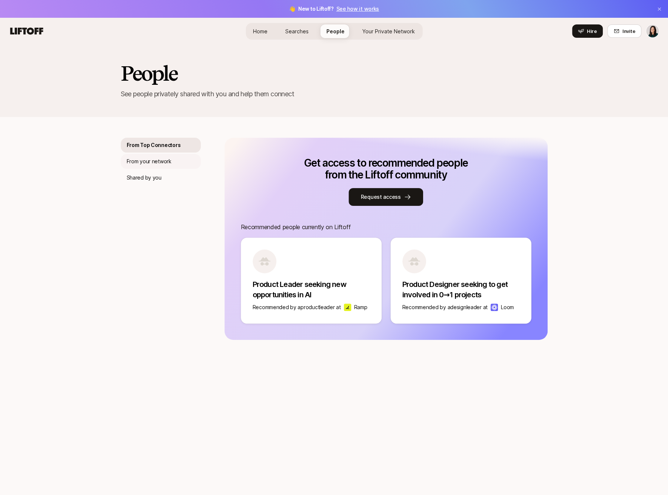
click at [167, 163] on p "From your network" at bounding box center [149, 161] width 45 height 9
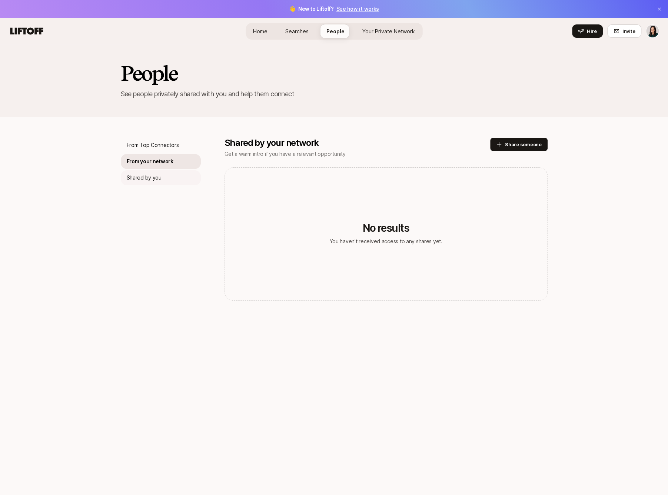
click at [167, 178] on div "Shared by you" at bounding box center [161, 177] width 80 height 15
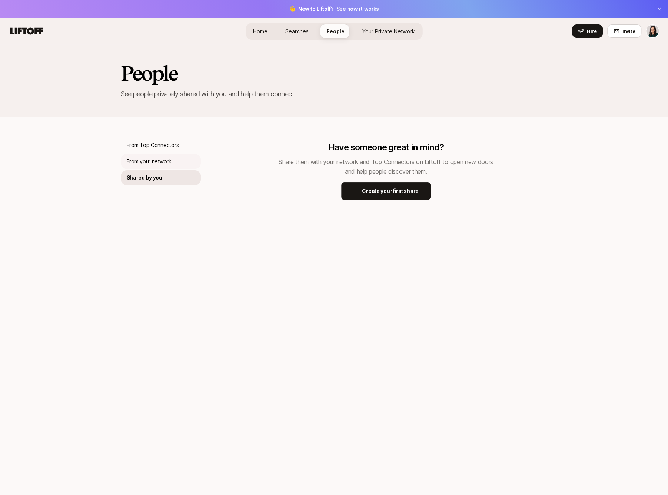
click at [164, 157] on p "From your network" at bounding box center [149, 161] width 45 height 9
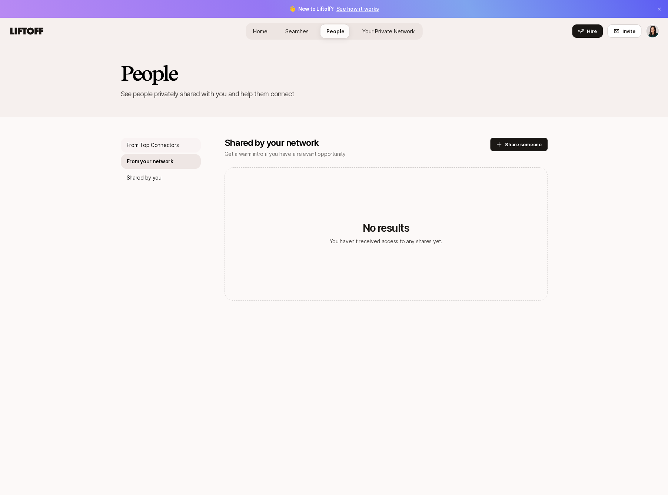
click at [171, 145] on p "From Top Connectors" at bounding box center [153, 145] width 52 height 9
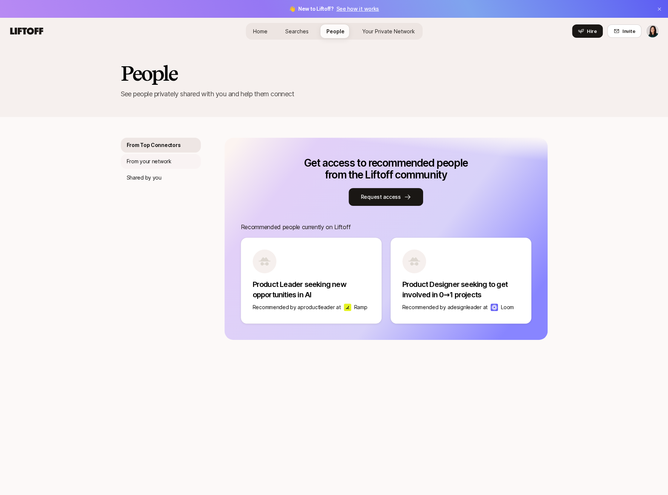
click at [171, 165] on div "From your network" at bounding box center [161, 161] width 80 height 15
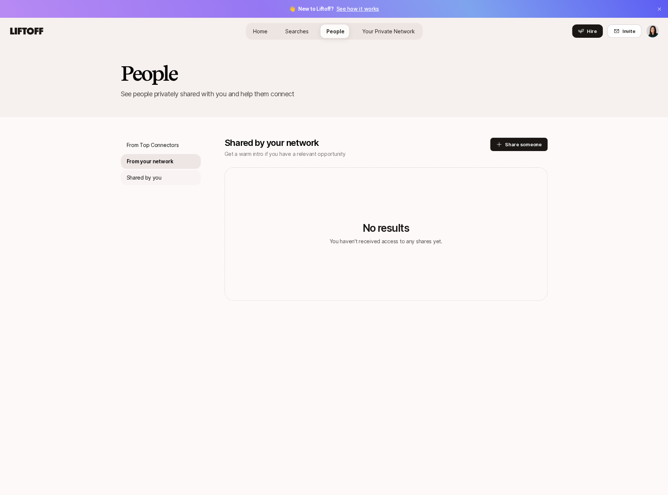
click at [169, 178] on div "Shared by you" at bounding box center [161, 177] width 80 height 15
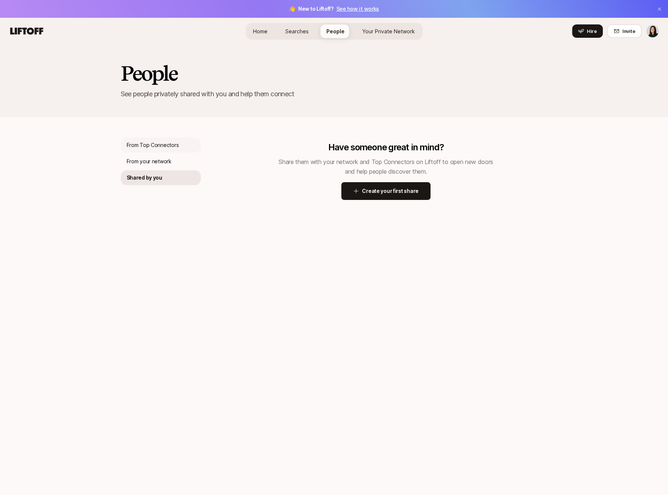
click at [166, 146] on p "From Top Connectors" at bounding box center [153, 145] width 52 height 9
click at [266, 31] on span "Home" at bounding box center [260, 31] width 14 height 8
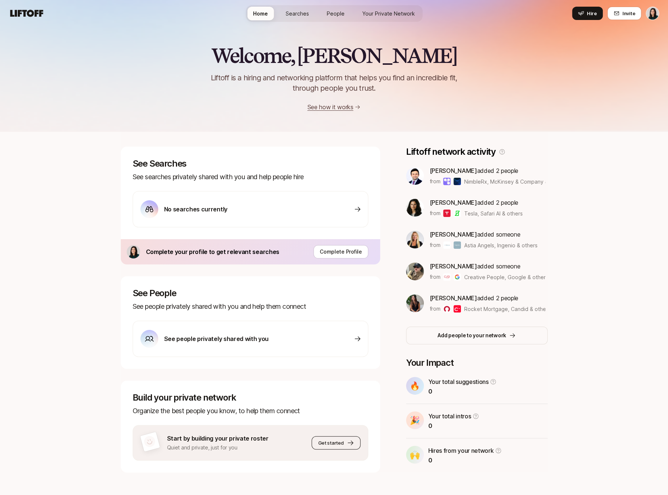
click at [313, 447] on button "Get started" at bounding box center [335, 442] width 49 height 13
click at [291, 326] on div "See people privately shared with you" at bounding box center [250, 339] width 235 height 36
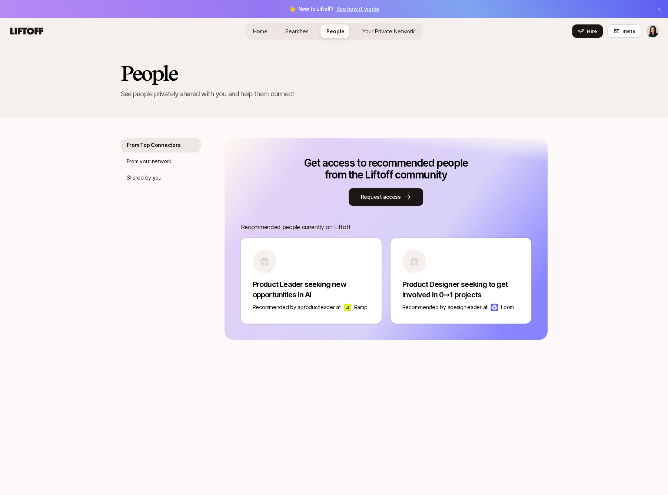
click at [260, 32] on span "Home" at bounding box center [260, 31] width 14 height 8
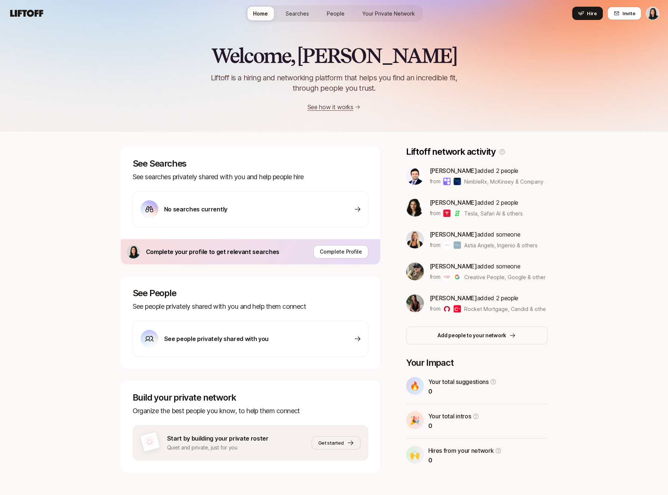
click at [294, 11] on span "Searches" at bounding box center [296, 14] width 23 height 8
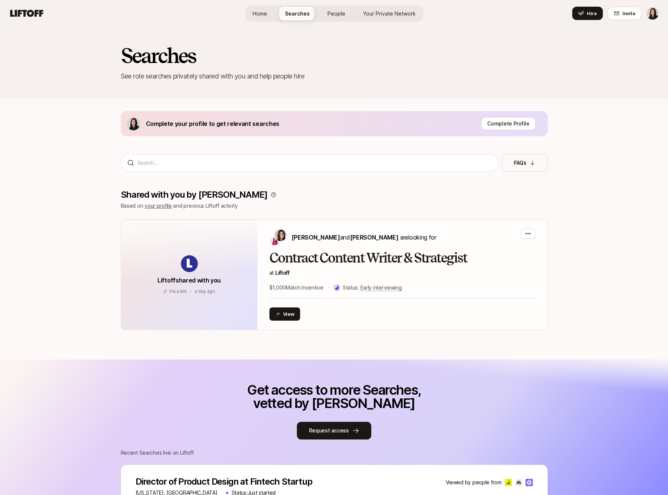
click at [342, 11] on span "People" at bounding box center [336, 14] width 18 height 8
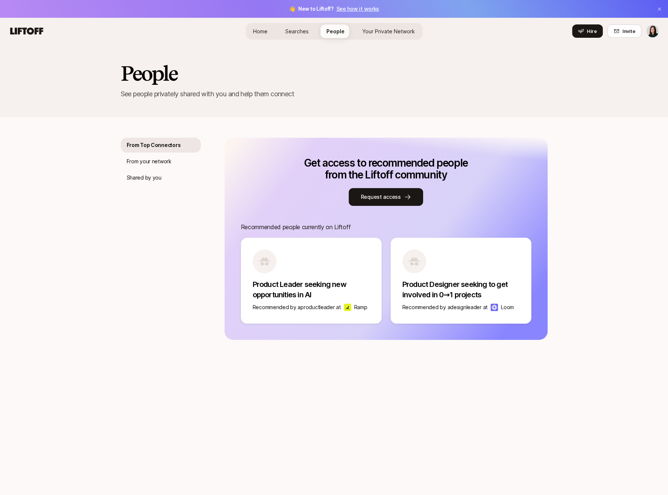
click at [264, 14] on div "👋 New to Liftoff? See how it works" at bounding box center [334, 9] width 668 height 18
click at [266, 27] on span "Home" at bounding box center [260, 31] width 14 height 8
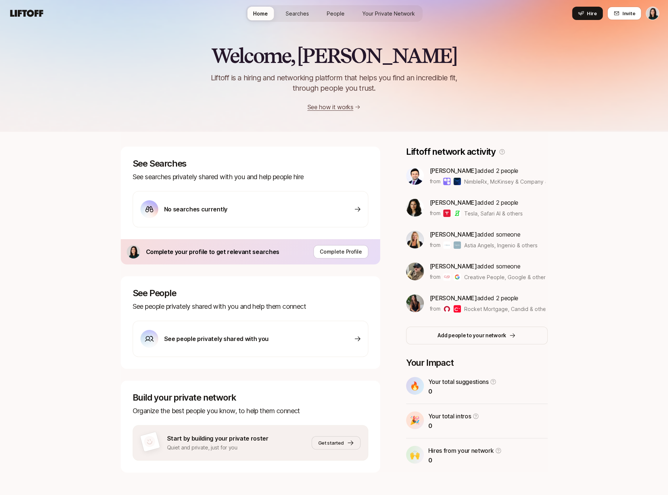
click at [292, 17] on span "Searches" at bounding box center [296, 14] width 23 height 8
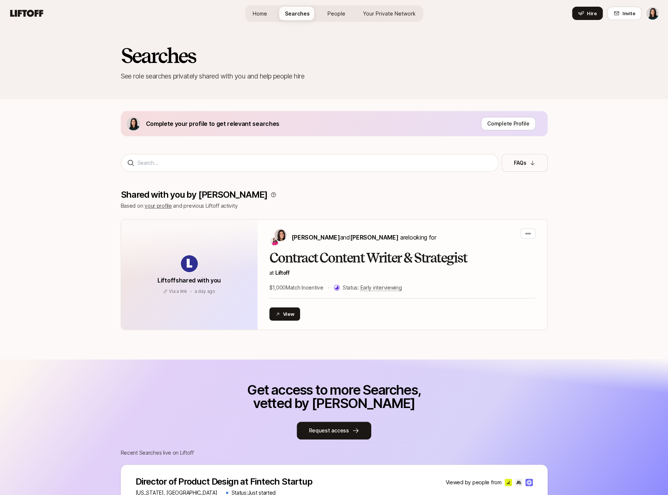
click at [326, 13] on link "People" at bounding box center [336, 14] width 30 height 14
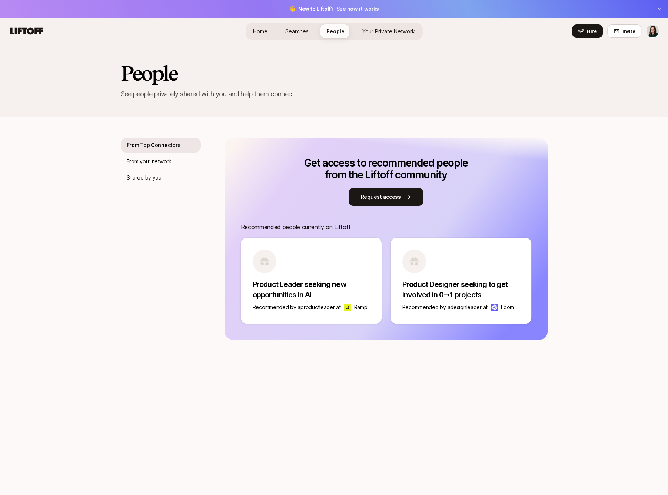
click at [304, 33] on span "Searches" at bounding box center [296, 31] width 23 height 8
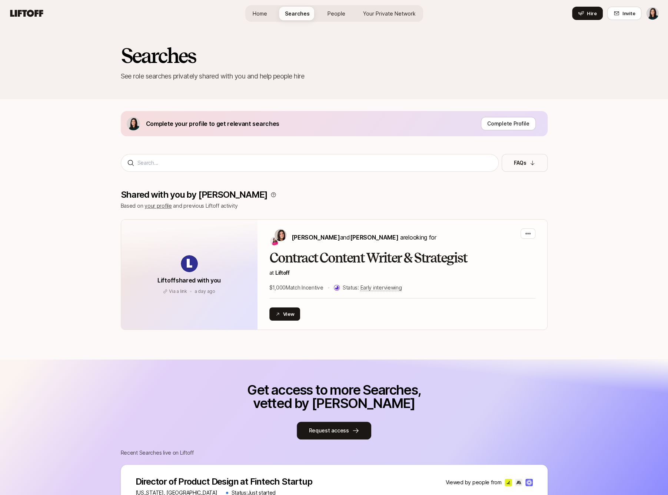
click at [261, 11] on span "Home" at bounding box center [260, 14] width 14 height 8
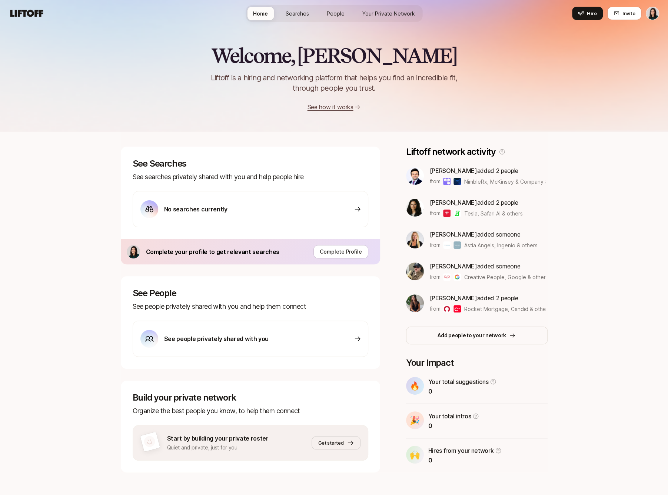
click at [334, 9] on link "People" at bounding box center [336, 14] width 30 height 14
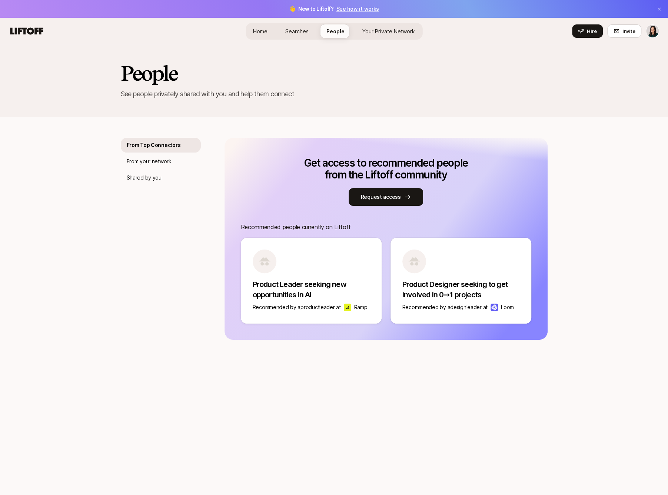
click at [371, 26] on link "Your Private Network" at bounding box center [388, 31] width 64 height 14
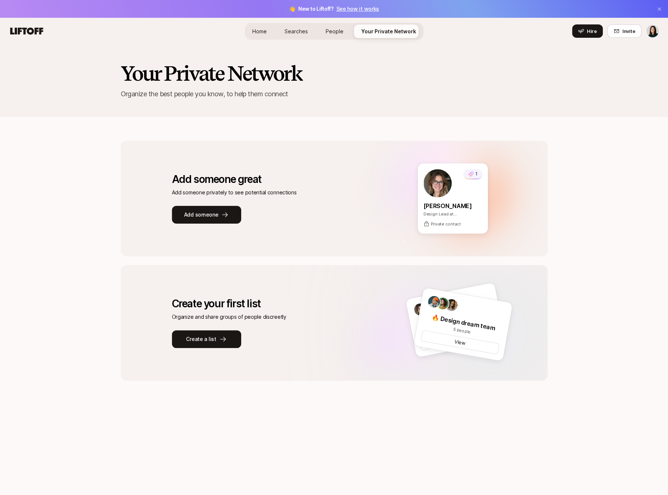
click at [340, 34] on span "People" at bounding box center [334, 31] width 18 height 8
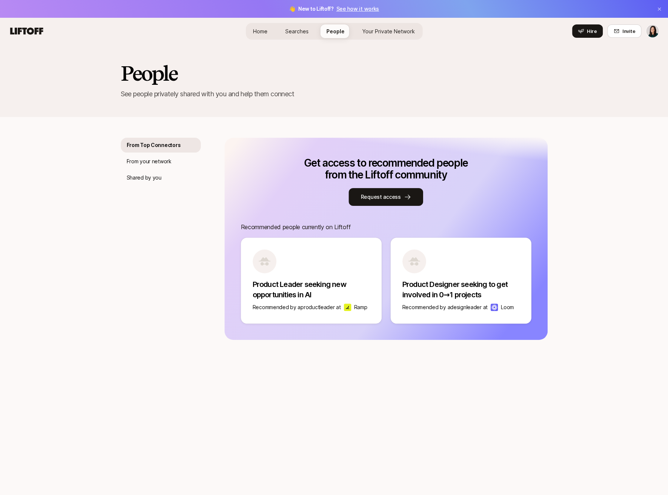
click at [294, 39] on div "Home Searches People Your Private Network Hire" at bounding box center [333, 31] width 177 height 17
click at [292, 34] on span "Searches" at bounding box center [296, 31] width 23 height 8
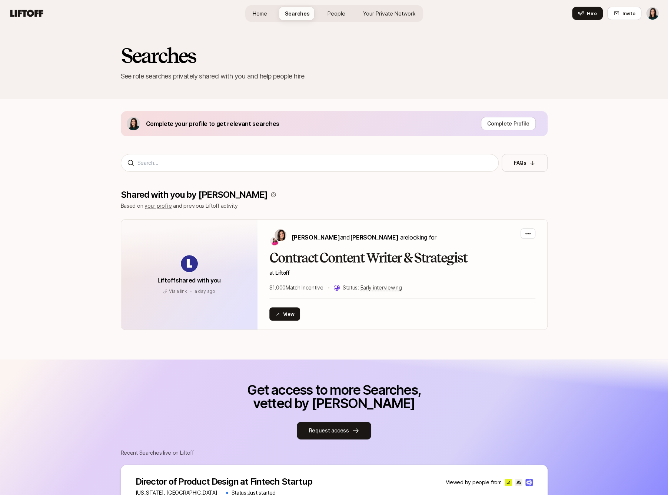
click at [261, 13] on span "Home" at bounding box center [260, 14] width 14 height 8
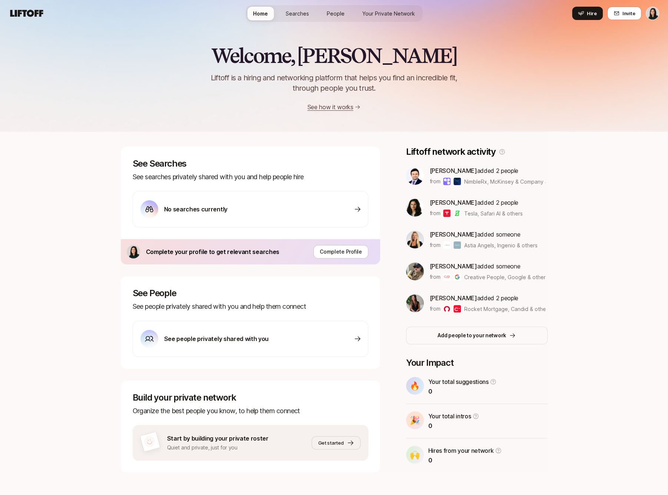
click at [297, 13] on span "Searches" at bounding box center [296, 14] width 23 height 8
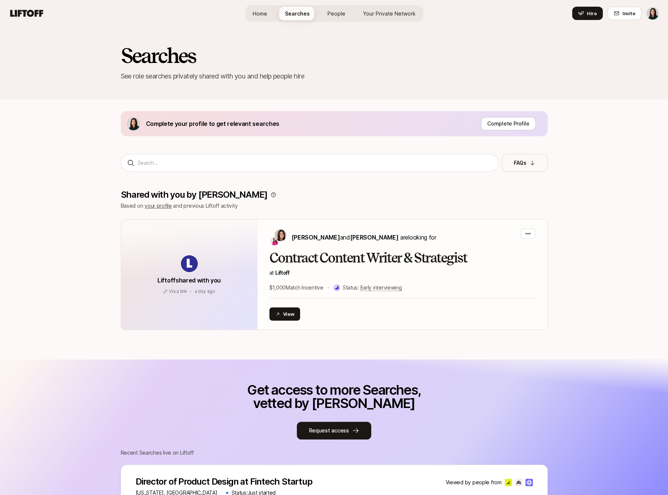
click at [331, 13] on span "People" at bounding box center [336, 14] width 18 height 8
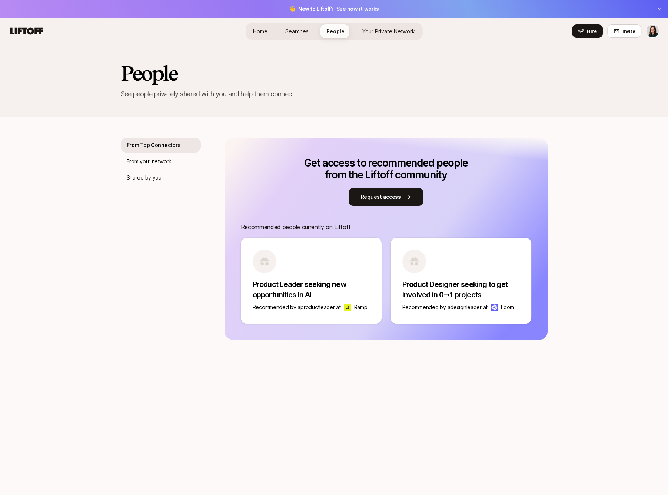
click at [388, 30] on span "Your Private Network" at bounding box center [388, 31] width 53 height 8
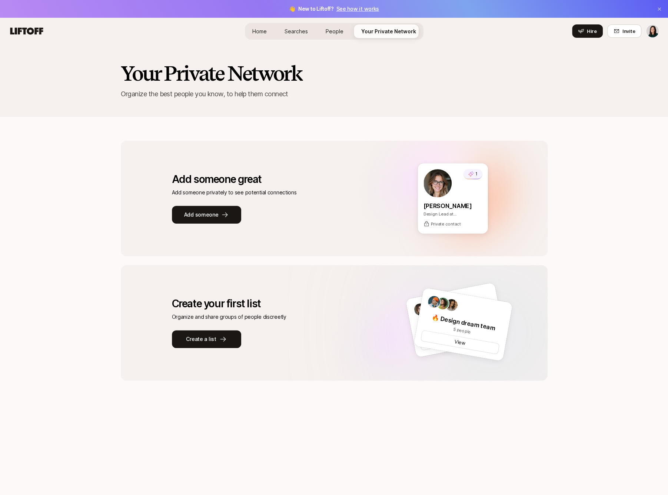
click at [344, 37] on link "People" at bounding box center [335, 31] width 30 height 14
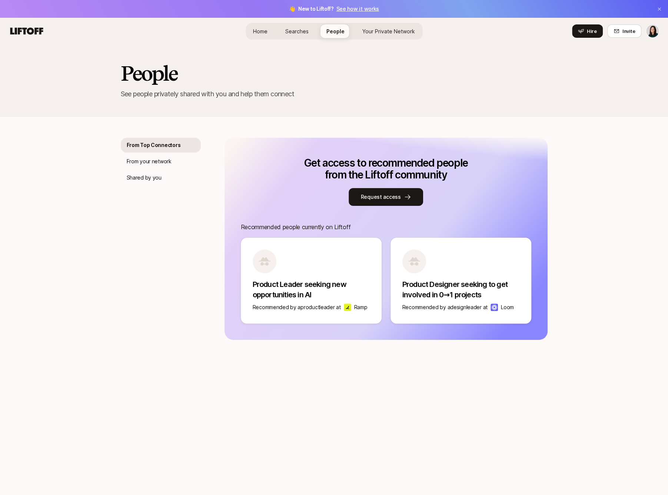
click at [303, 38] on link "Searches" at bounding box center [296, 31] width 35 height 14
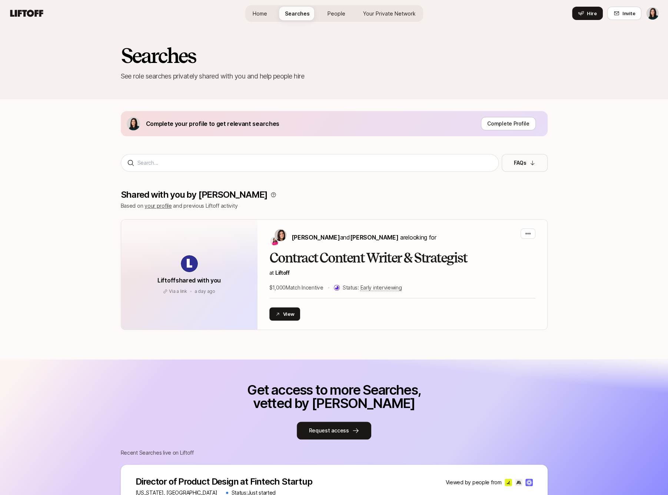
click at [267, 19] on link "Home" at bounding box center [260, 14] width 26 height 14
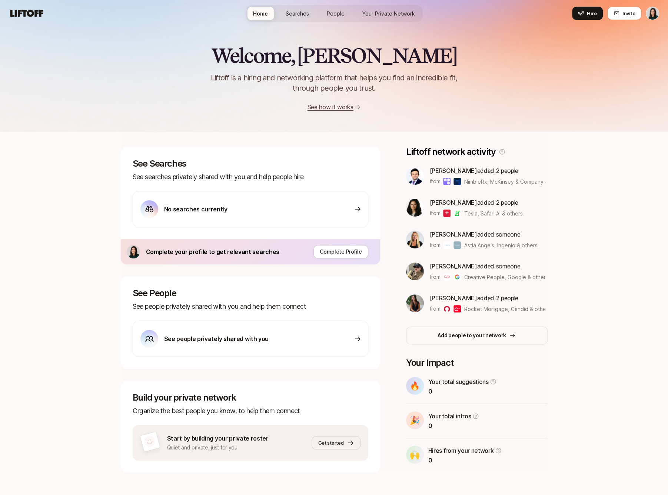
click at [325, 14] on link "People" at bounding box center [336, 14] width 30 height 14
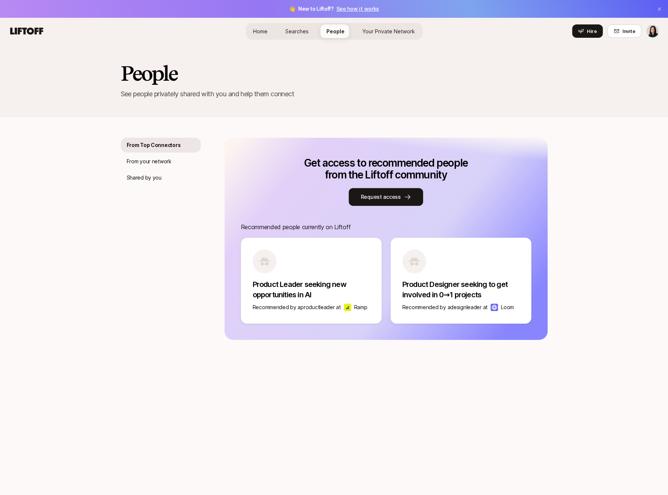
click at [301, 34] on span "Searches" at bounding box center [296, 31] width 23 height 8
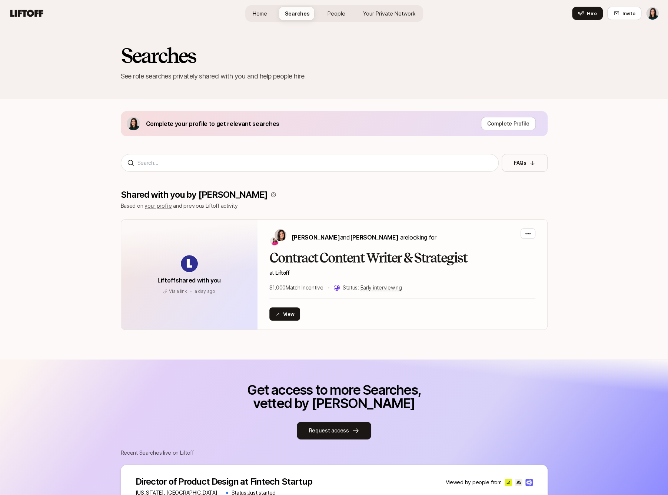
click at [393, 20] on div "Home Searches People Your Private Network Hire" at bounding box center [334, 13] width 178 height 17
click at [391, 17] on link "Your Private Network" at bounding box center [389, 14] width 64 height 14
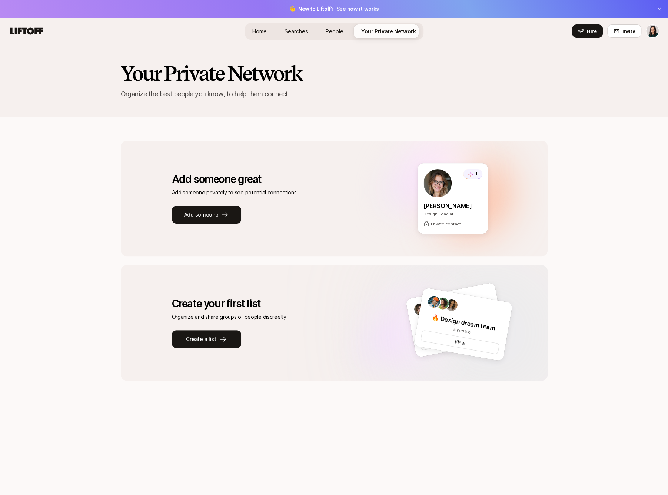
click at [348, 34] on link "People" at bounding box center [335, 31] width 30 height 14
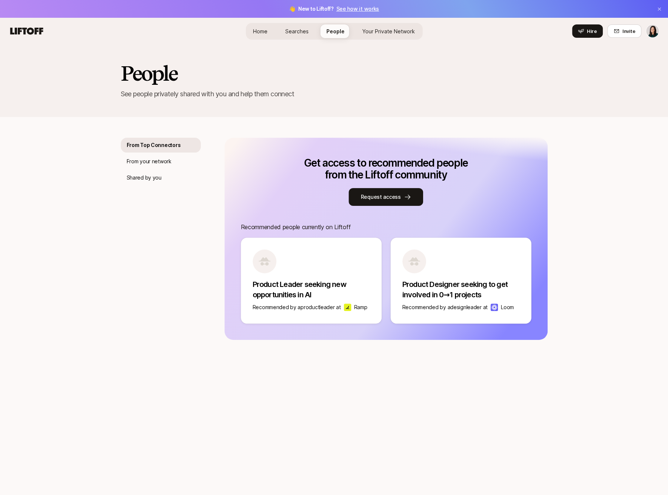
click at [309, 35] on link "Searches" at bounding box center [296, 31] width 35 height 14
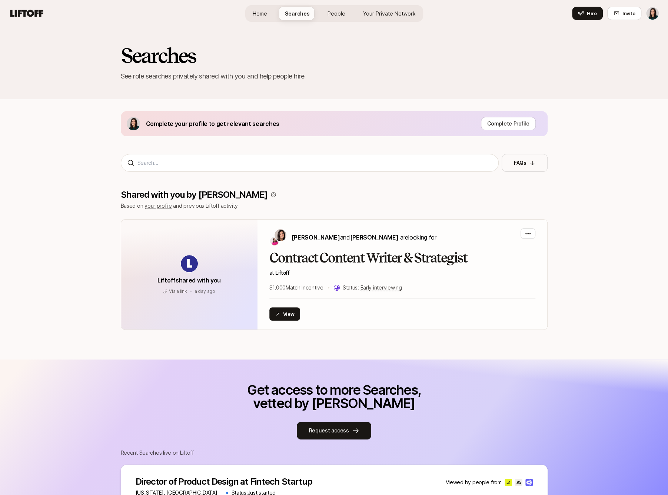
click at [272, 17] on link "Home" at bounding box center [260, 14] width 26 height 14
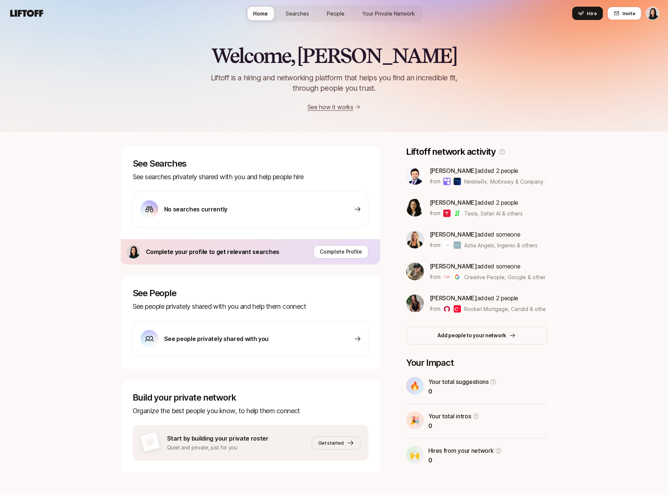
click at [343, 11] on span "People" at bounding box center [336, 14] width 18 height 8
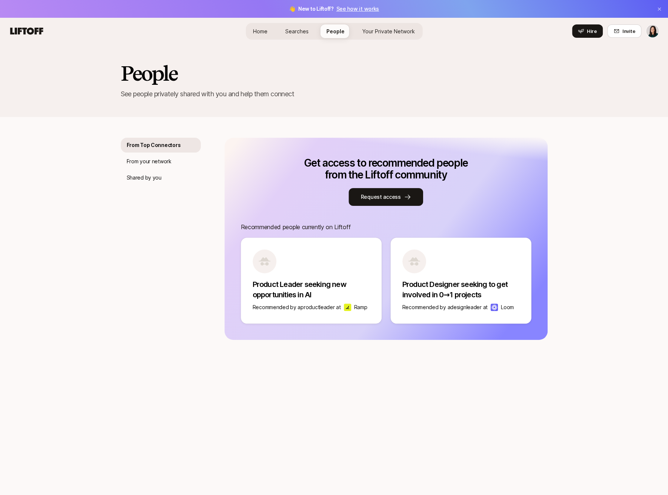
click at [374, 20] on div "Home Searches People Your Private Network Hire" at bounding box center [333, 31] width 177 height 27
click at [378, 26] on link "Your Private Network" at bounding box center [388, 31] width 64 height 14
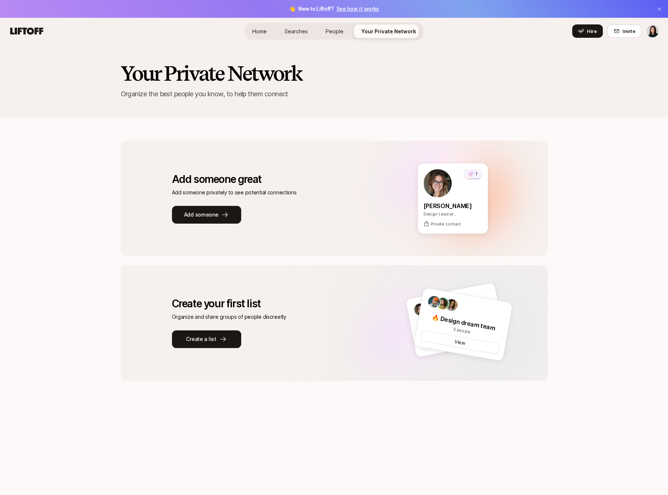
click at [347, 29] on link "People" at bounding box center [335, 31] width 30 height 14
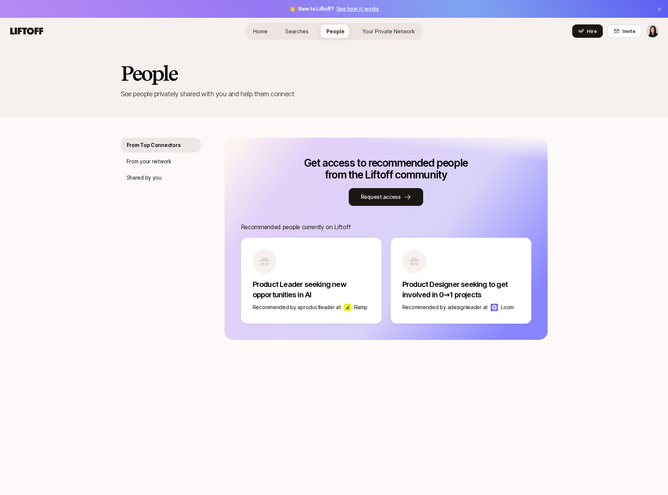
click at [298, 30] on span "Searches" at bounding box center [296, 31] width 23 height 8
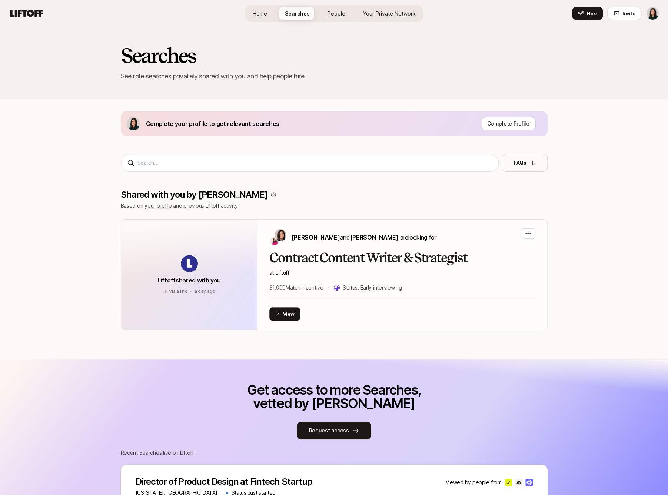
click at [260, 14] on span "Home" at bounding box center [260, 14] width 14 height 8
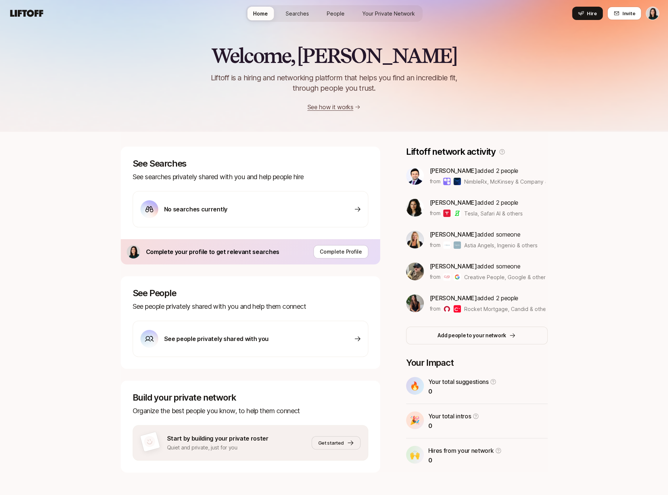
click at [305, 9] on link "Searches" at bounding box center [297, 14] width 35 height 14
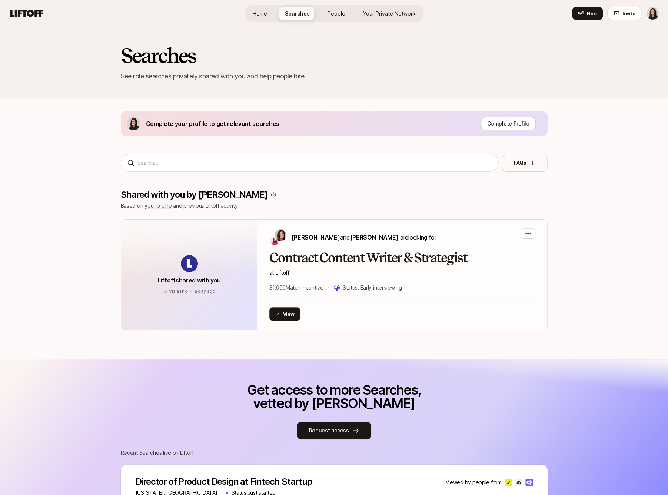
click at [343, 10] on span "People" at bounding box center [336, 14] width 18 height 8
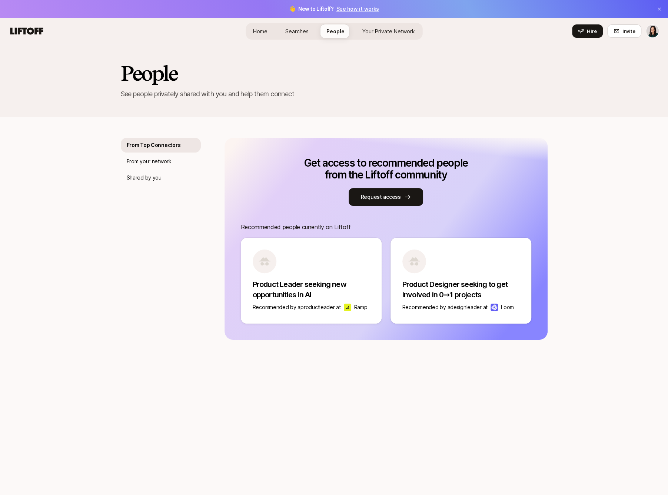
click at [381, 11] on div "👋 New to Liftoff? See how it works" at bounding box center [334, 9] width 668 height 18
click at [382, 29] on span "Your Private Network" at bounding box center [388, 31] width 53 height 8
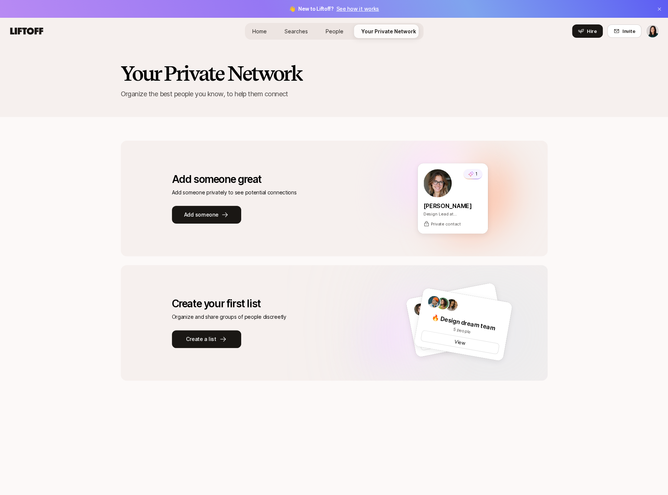
click at [347, 29] on link "People" at bounding box center [335, 31] width 30 height 14
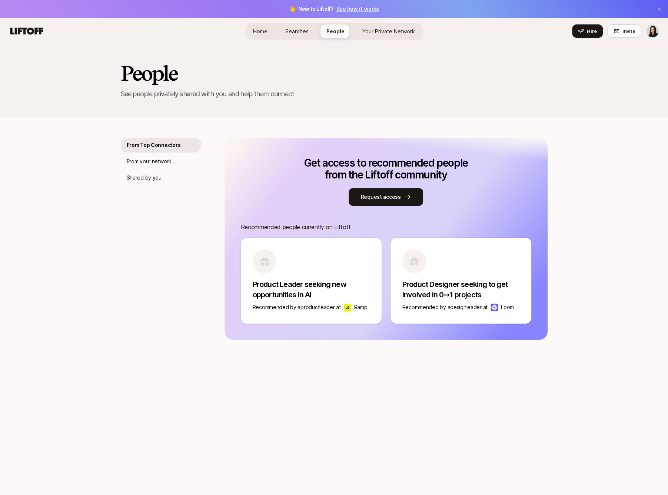
click at [310, 30] on link "Searches" at bounding box center [296, 31] width 35 height 14
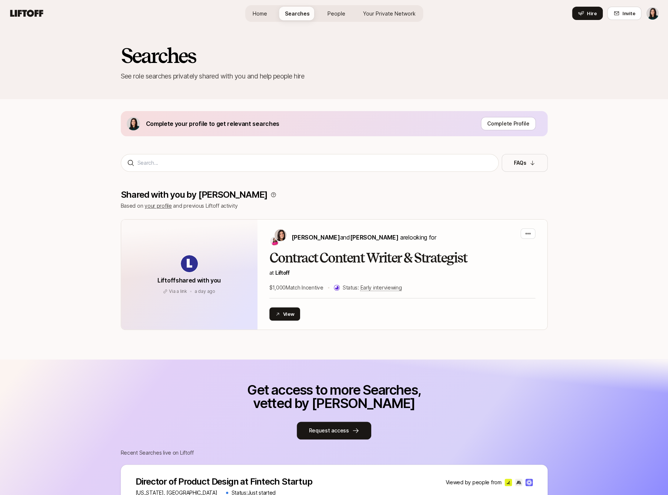
click at [267, 15] on span "Home" at bounding box center [260, 14] width 14 height 8
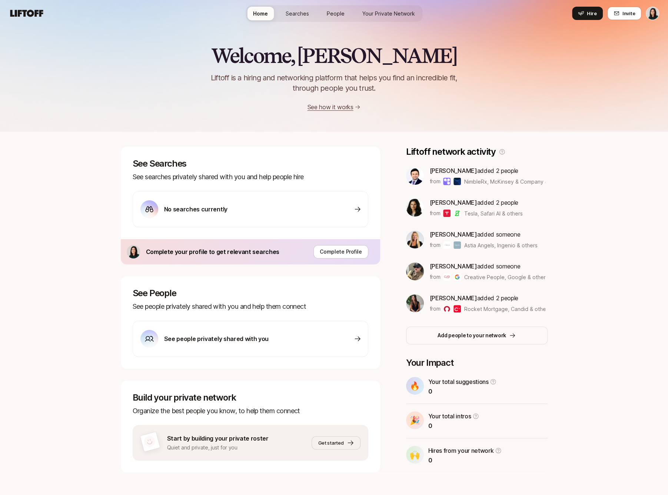
click at [390, 331] on div "See Searches See searches privately shared with you and help people hire No sea…" at bounding box center [334, 310] width 427 height 326
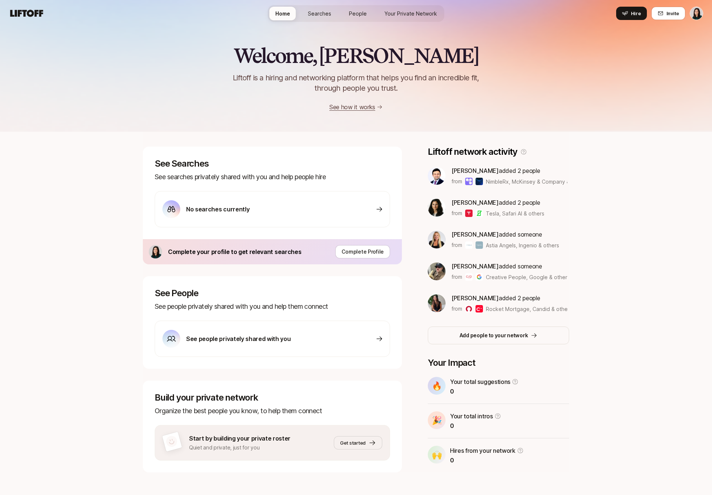
click at [389, 4] on div "Home Searches People Your Private Network Hire" at bounding box center [356, 13] width 177 height 27
click at [390, 13] on span "Your Private Network" at bounding box center [411, 14] width 53 height 8
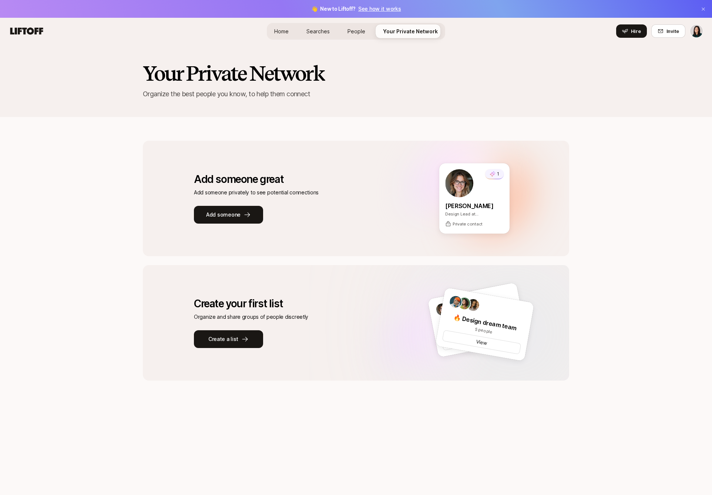
click at [287, 31] on span "Home" at bounding box center [281, 31] width 14 height 8
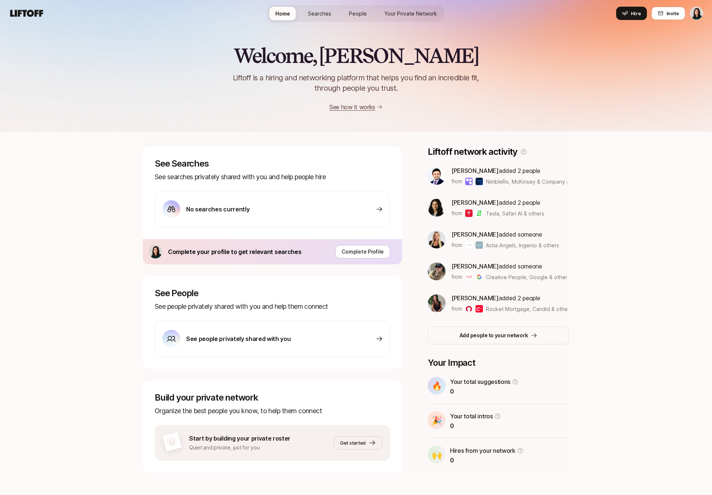
click at [667, 13] on html "Home Searches People Your Private Network Hire Home Searches People Your Privat…" at bounding box center [356, 247] width 712 height 495
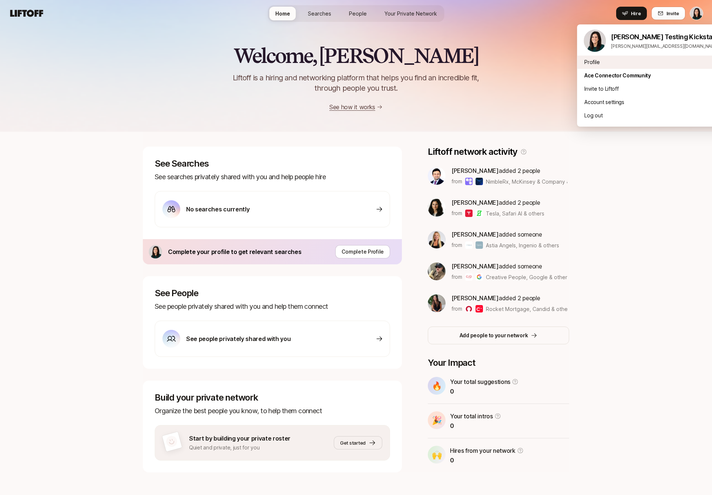
click at [656, 63] on div "Profile" at bounding box center [655, 62] width 156 height 13
